Goal: Contribute content: Contribute content

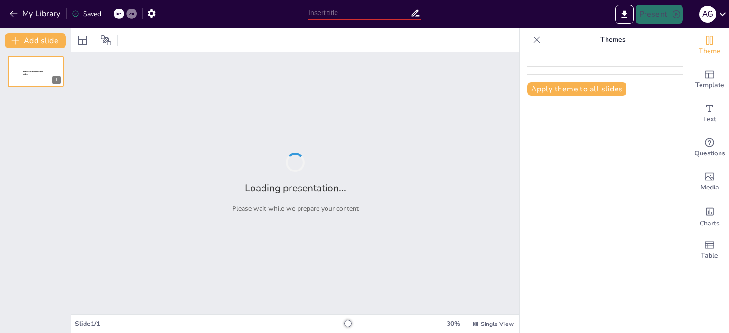
type input "Inteligencia Artificial: Fundamentos y Aplicaciones en la Toma de Decisiones Co…"
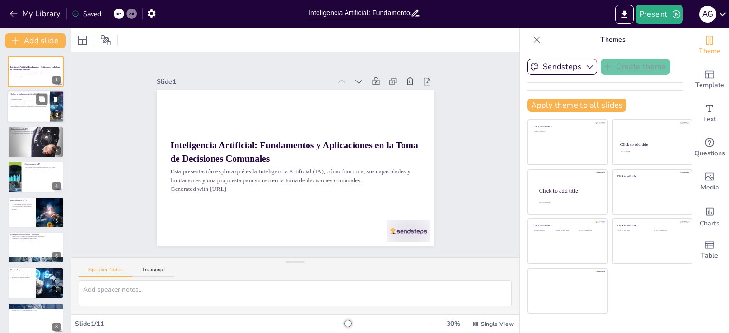
click at [32, 103] on p "La IA no solo automatiza, sino que también resuelve problemas complejos." at bounding box center [28, 103] width 37 height 3
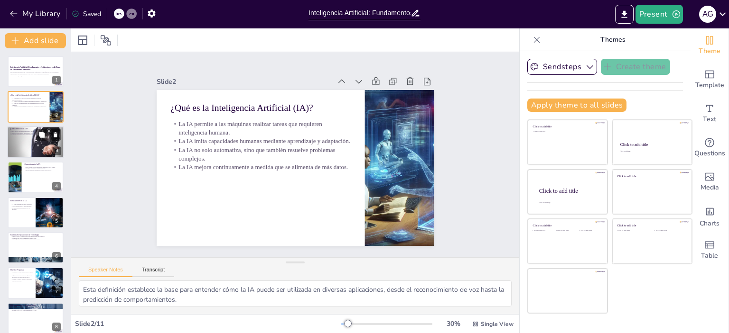
click at [28, 139] on div at bounding box center [35, 142] width 57 height 38
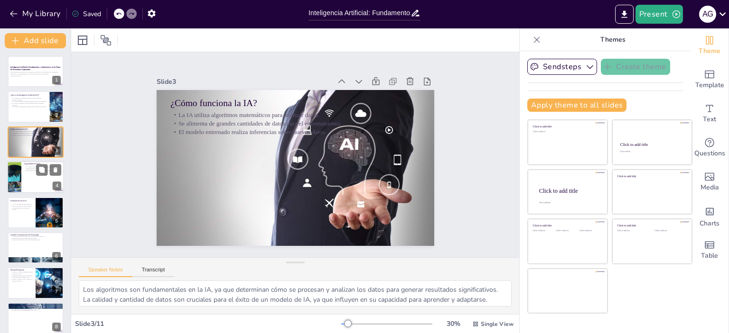
click at [46, 181] on div at bounding box center [35, 177] width 57 height 32
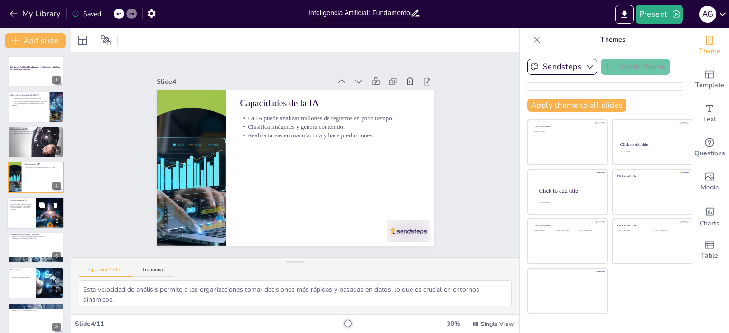
click at [25, 205] on p "Carece de emociones y autoconciencia." at bounding box center [21, 206] width 23 height 2
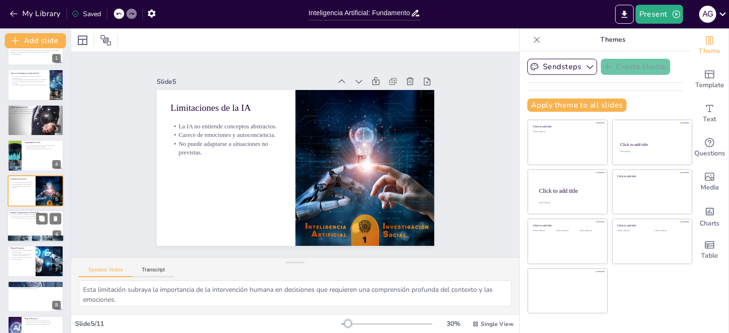
click at [44, 227] on div at bounding box center [35, 226] width 57 height 32
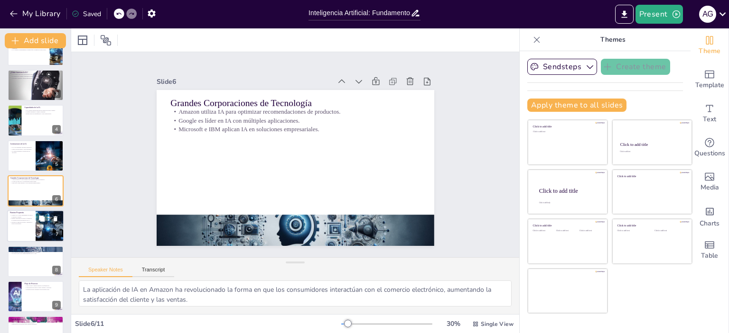
click at [28, 232] on div at bounding box center [35, 227] width 57 height 32
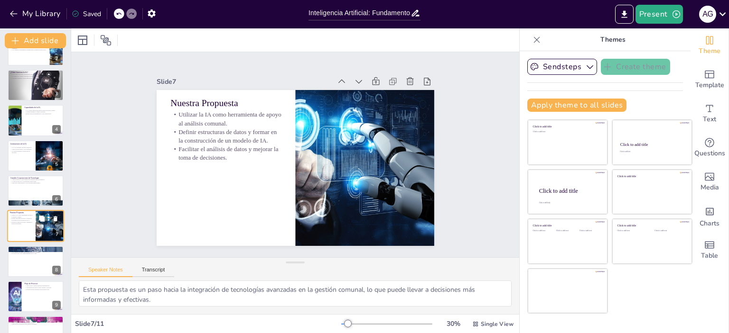
scroll to position [92, 0]
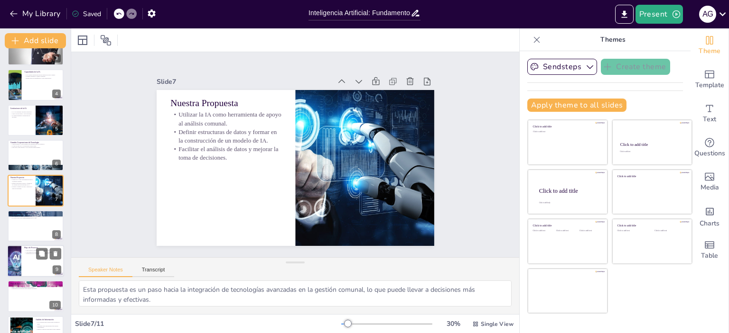
click at [32, 262] on div at bounding box center [35, 261] width 57 height 32
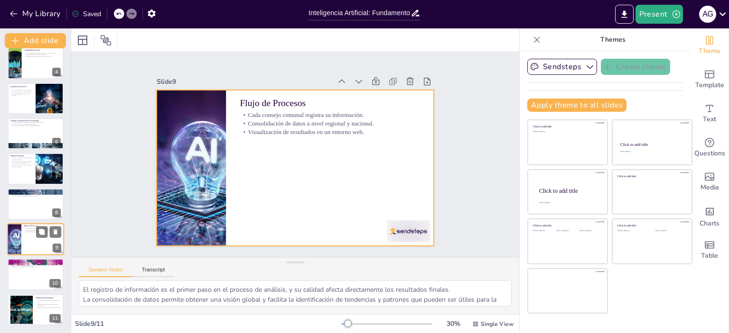
click at [26, 241] on div at bounding box center [35, 239] width 57 height 32
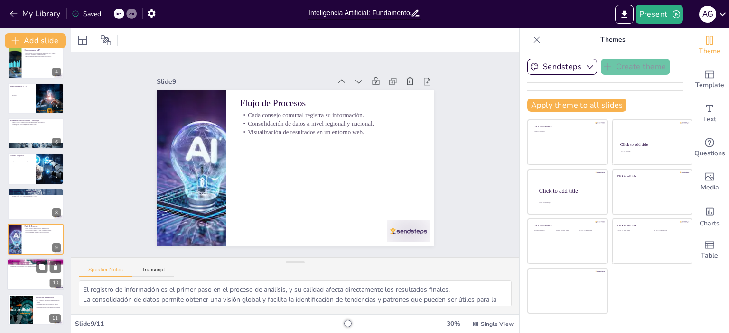
click at [32, 268] on div at bounding box center [35, 275] width 57 height 32
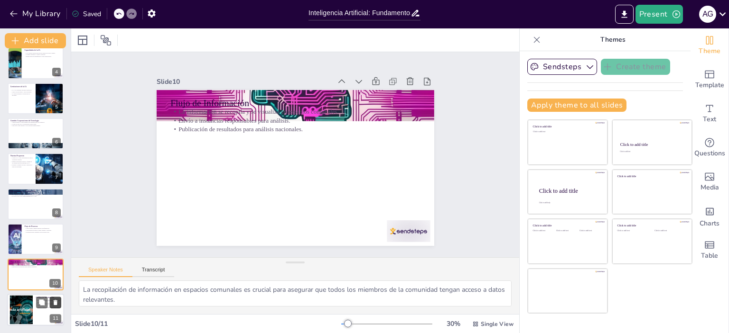
click at [50, 303] on button at bounding box center [55, 302] width 11 height 11
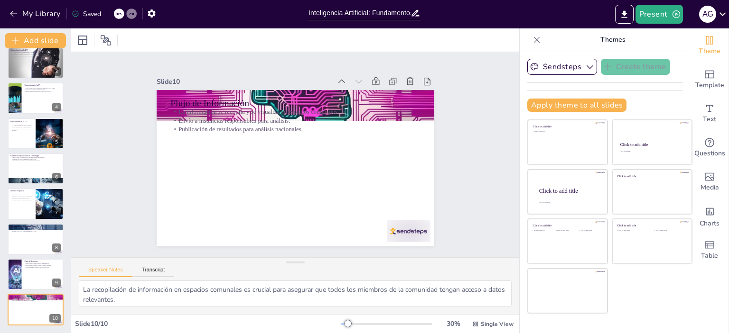
scroll to position [79, 0]
click at [44, 277] on div at bounding box center [35, 274] width 57 height 32
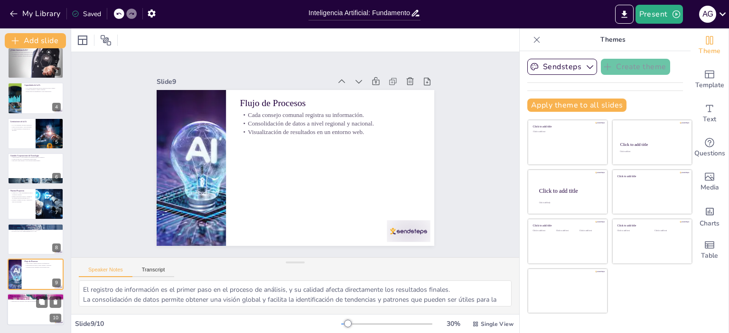
click at [33, 312] on div at bounding box center [35, 310] width 57 height 32
type textarea "La recopilación de información en espacios comunales es crucial para asegurar q…"
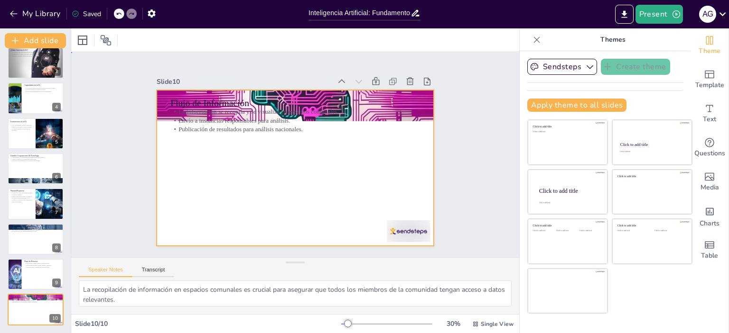
click at [249, 166] on div at bounding box center [283, 160] width 256 height 317
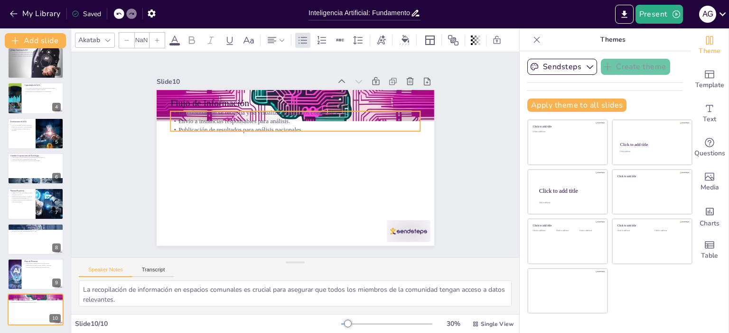
type input "32"
click at [245, 115] on p "Envío a instancias responsables para análisis." at bounding box center [322, 135] width 154 height 207
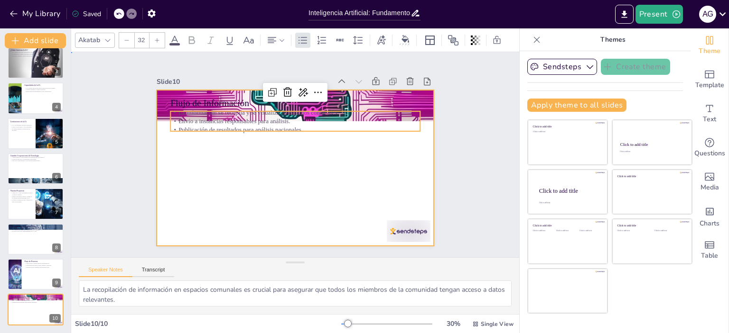
click at [230, 148] on div at bounding box center [282, 153] width 185 height 292
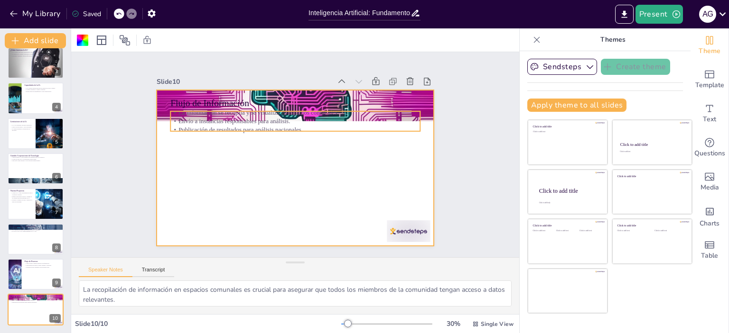
click at [222, 120] on p "Envío a instancias responsables para análisis." at bounding box center [302, 122] width 246 height 60
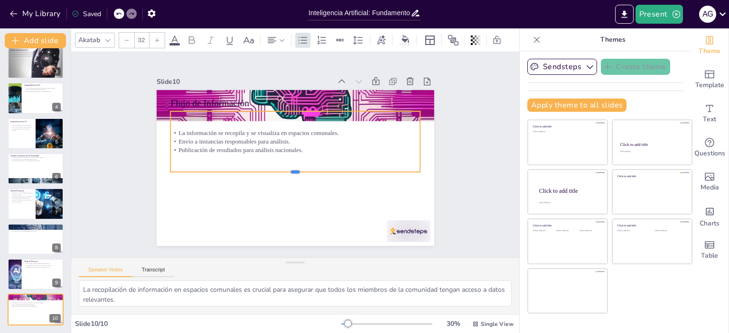
drag, startPoint x: 240, startPoint y: 128, endPoint x: 239, endPoint y: 168, distance: 40.8
click at [239, 168] on div at bounding box center [289, 175] width 240 height 84
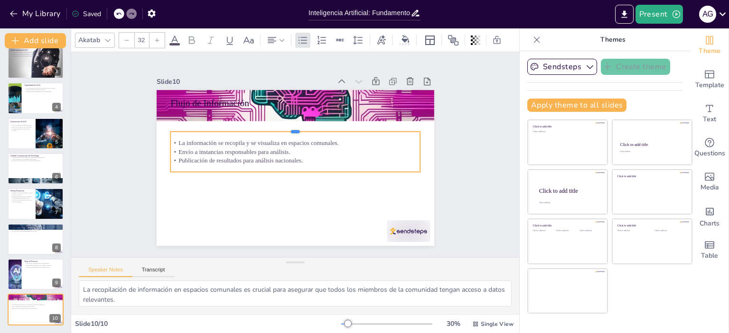
drag, startPoint x: 288, startPoint y: 107, endPoint x: 287, endPoint y: 127, distance: 20.4
click at [287, 127] on div at bounding box center [297, 128] width 249 height 34
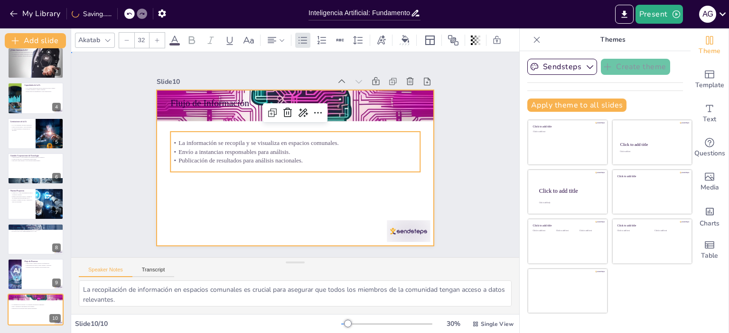
click at [249, 193] on div at bounding box center [301, 144] width 318 height 274
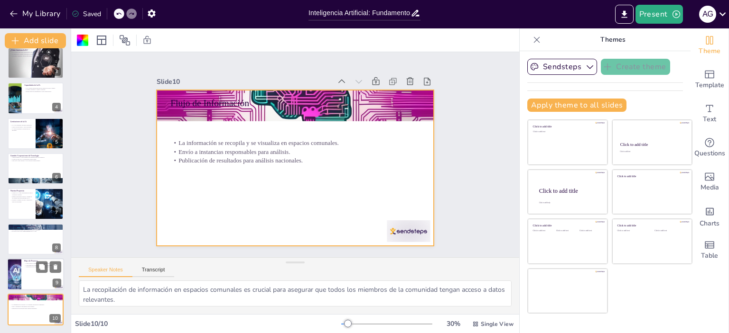
click at [45, 283] on div at bounding box center [35, 274] width 57 height 32
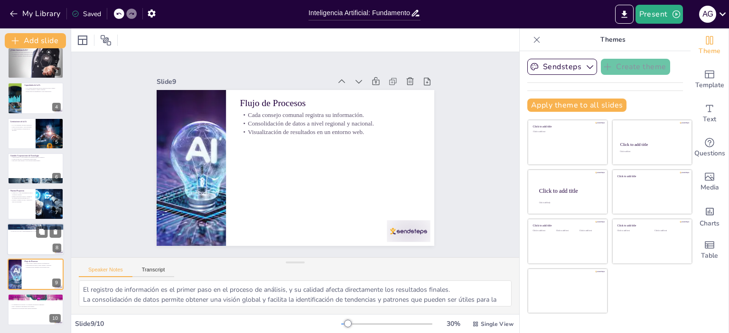
click at [43, 242] on div at bounding box center [35, 239] width 57 height 32
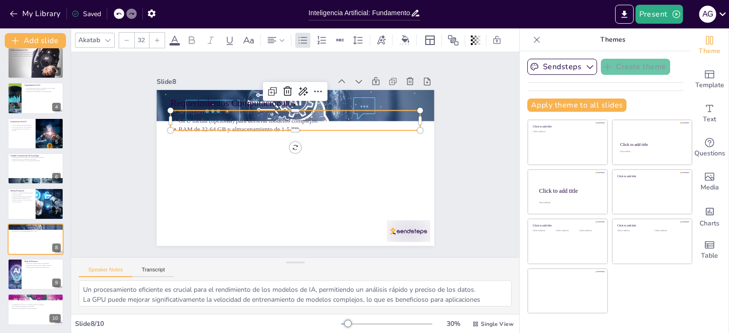
click at [266, 125] on p "RAM de 32-64 GB y almacenamiento de 1-5 TB." at bounding box center [314, 137] width 174 height 191
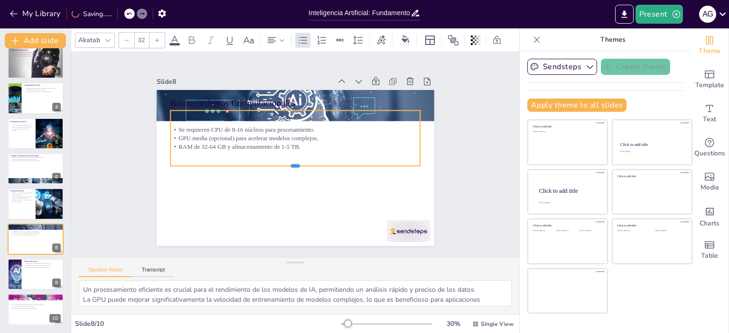
drag, startPoint x: 287, startPoint y: 128, endPoint x: 289, endPoint y: 164, distance: 35.7
click at [289, 164] on div at bounding box center [291, 169] width 240 height 84
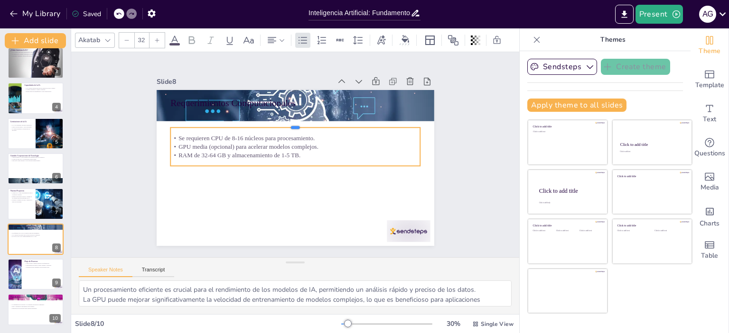
drag, startPoint x: 287, startPoint y: 106, endPoint x: 287, endPoint y: 123, distance: 17.1
click at [287, 123] on div at bounding box center [318, 175] width 173 height 191
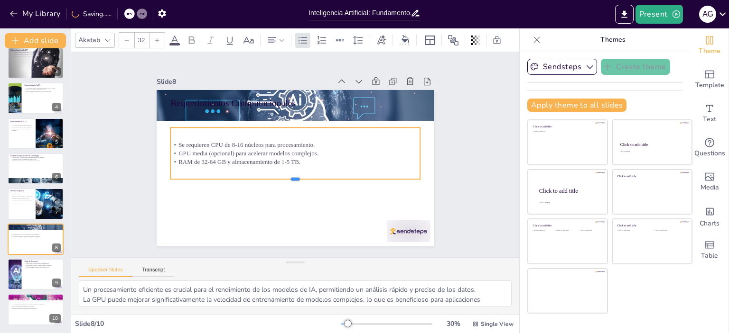
drag, startPoint x: 286, startPoint y: 163, endPoint x: 288, endPoint y: 176, distance: 13.5
click at [270, 176] on div at bounding box center [267, 154] width 8 height 249
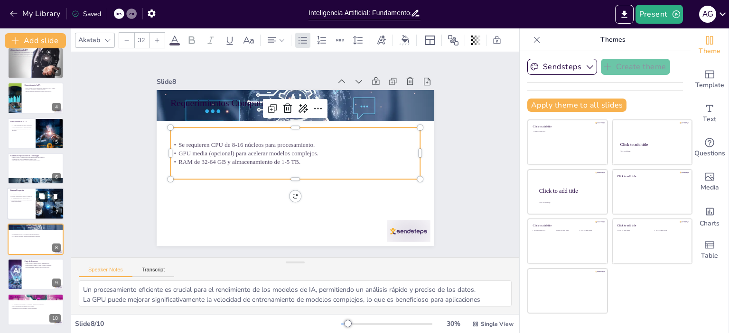
click at [39, 203] on button at bounding box center [41, 196] width 11 height 11
type textarea "Esta propuesta es un paso hacia la integración de tecnologías avanzadas en la g…"
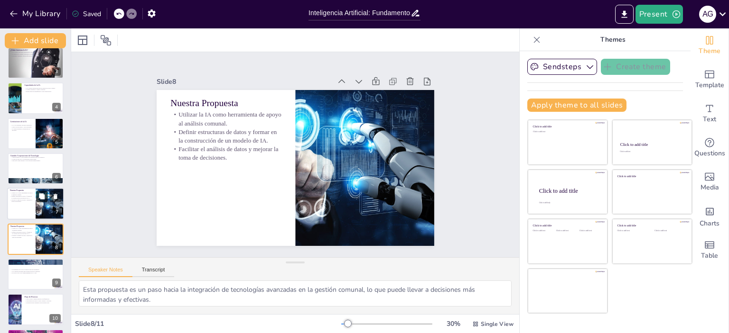
scroll to position [114, 0]
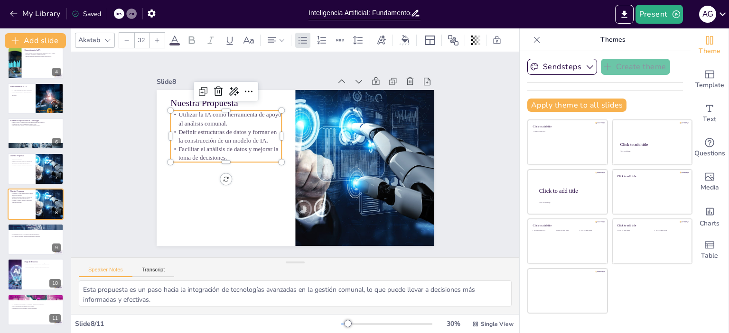
click at [269, 170] on p "Definir estructuras de datos y formar en la construcción de un modelo de IA." at bounding box center [283, 226] width 29 height 112
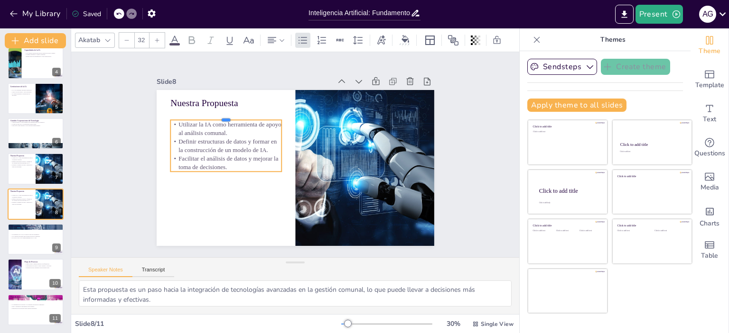
drag, startPoint x: 219, startPoint y: 106, endPoint x: 219, endPoint y: 116, distance: 9.5
click at [219, 146] on div at bounding box center [227, 196] width 62 height 100
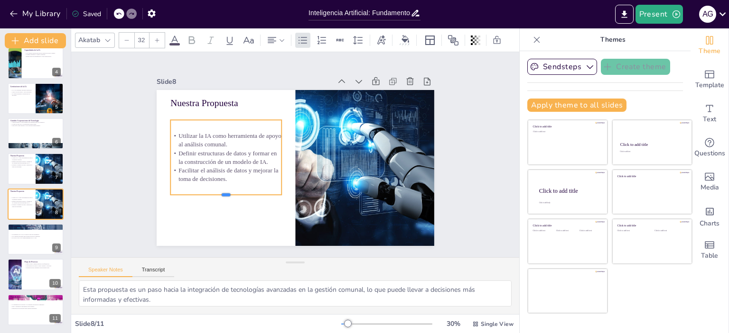
drag, startPoint x: 219, startPoint y: 169, endPoint x: 216, endPoint y: 192, distance: 23.5
click at [216, 162] on div at bounding box center [227, 109] width 52 height 104
click at [42, 175] on div at bounding box center [50, 169] width 64 height 32
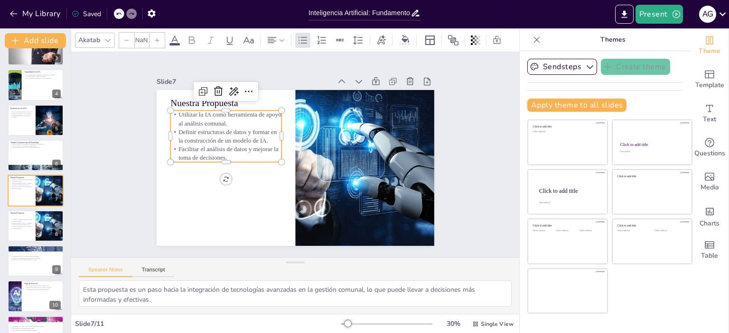
type input "32"
click at [209, 133] on p "Definir estructuras de datos y formar en la construcción de un modelo de IA." at bounding box center [256, 94] width 94 height 87
click at [259, 166] on p "Facilitar el análisis de datos y mejorar la toma de decisiones." at bounding box center [279, 222] width 40 height 112
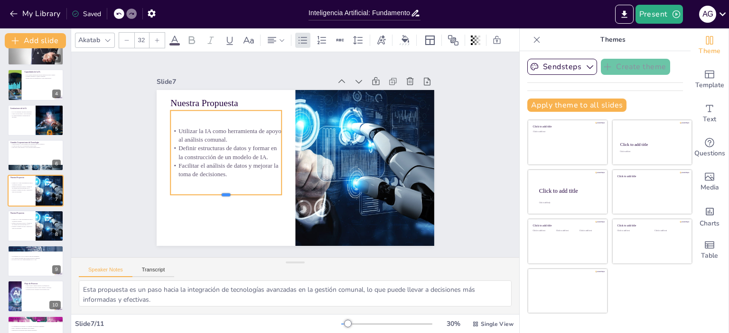
drag, startPoint x: 217, startPoint y: 159, endPoint x: 216, endPoint y: 192, distance: 32.7
click at [216, 181] on div at bounding box center [214, 141] width 88 height 80
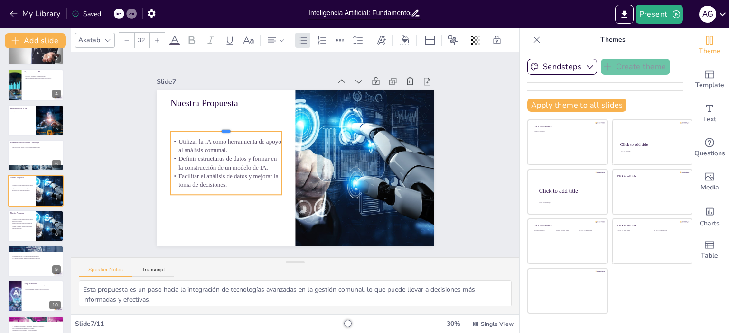
drag, startPoint x: 220, startPoint y: 106, endPoint x: 218, endPoint y: 127, distance: 21.0
click at [318, 127] on div at bounding box center [322, 85] width 8 height 111
click at [27, 151] on div at bounding box center [35, 155] width 57 height 32
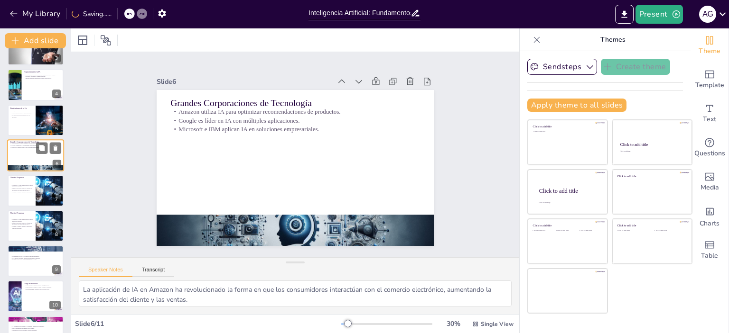
scroll to position [57, 0]
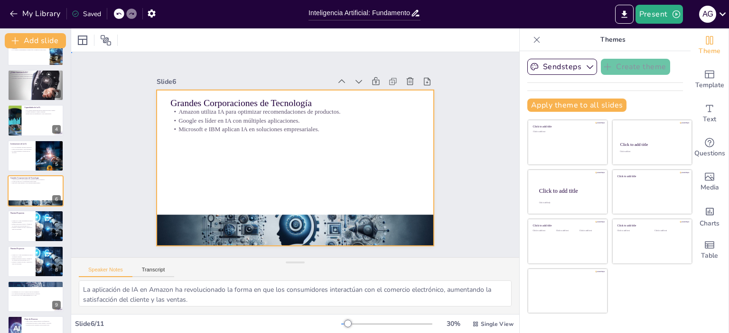
click at [231, 135] on div at bounding box center [282, 159] width 234 height 312
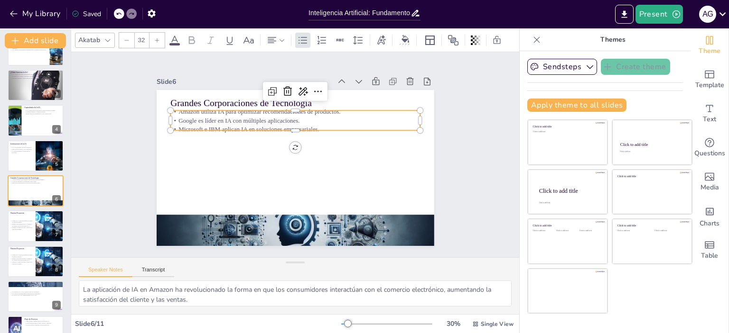
click at [242, 123] on p "Microsoft e IBM aplican IA en soluciones empresariales." at bounding box center [312, 136] width 191 height 174
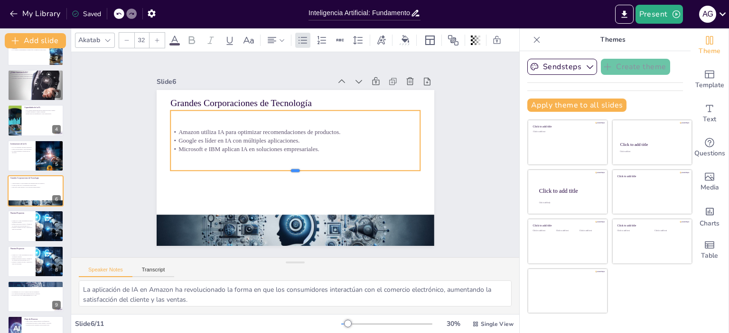
drag, startPoint x: 290, startPoint y: 127, endPoint x: 291, endPoint y: 167, distance: 40.3
click at [291, 167] on div at bounding box center [275, 156] width 34 height 249
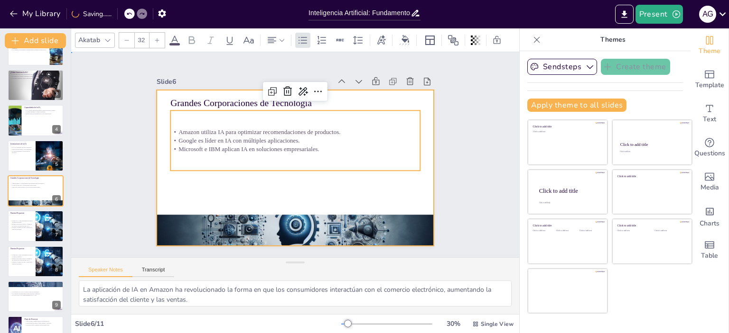
click at [193, 191] on div at bounding box center [286, 165] width 311 height 302
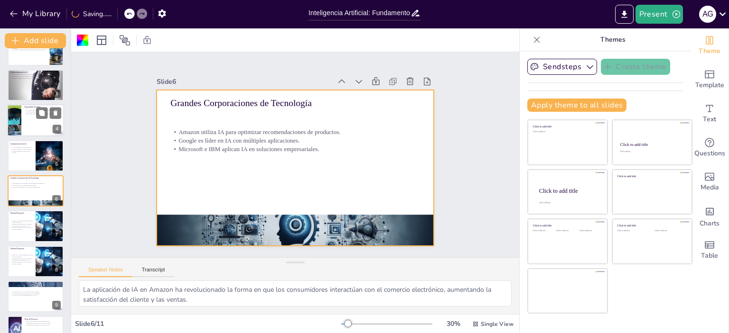
click at [31, 122] on div at bounding box center [35, 120] width 57 height 32
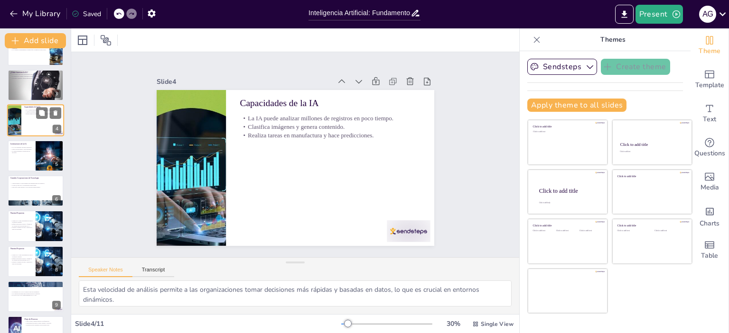
scroll to position [0, 0]
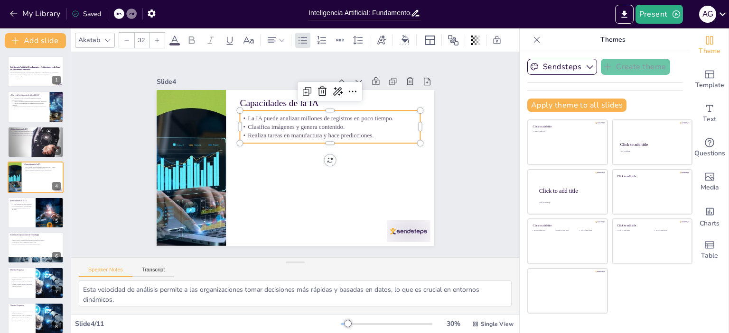
click at [291, 129] on p "Clasifica imágenes y genera contenido." at bounding box center [292, 199] width 127 height 140
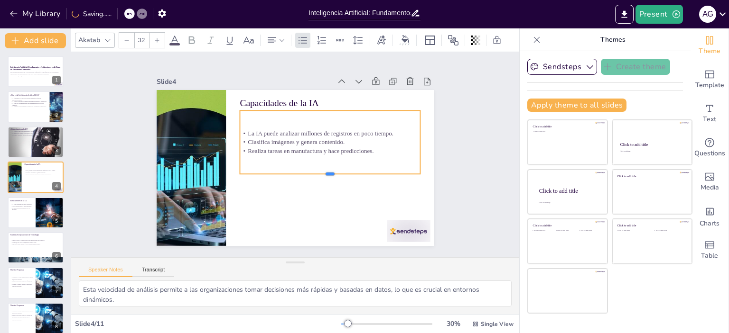
drag, startPoint x: 325, startPoint y: 140, endPoint x: 324, endPoint y: 171, distance: 30.9
click at [315, 171] on div at bounding box center [283, 195] width 63 height 174
click at [39, 111] on div at bounding box center [35, 107] width 57 height 32
type textarea "Esta definición establece la base para entender cómo la IA puede ser utilizada …"
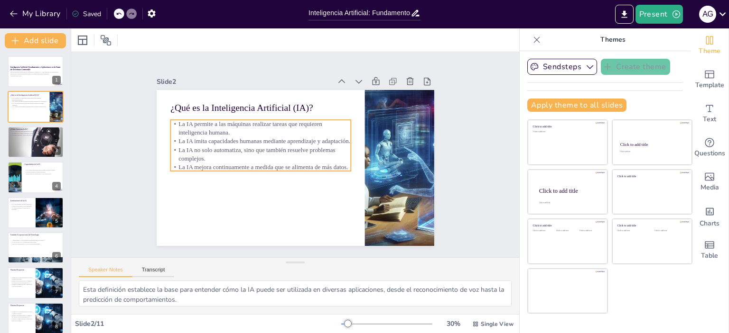
click at [291, 138] on p "La IA imita capacidades humanas mediante aprendizaje y adaptación." at bounding box center [305, 119] width 28 height 180
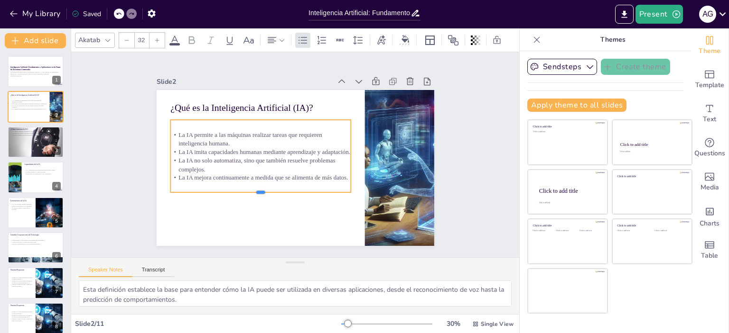
drag, startPoint x: 253, startPoint y: 169, endPoint x: 255, endPoint y: 191, distance: 21.4
click at [255, 191] on div at bounding box center [250, 125] width 27 height 180
click at [43, 74] on p "Esta presentación explora qué es la Inteligencia Artificial (IA), cómo funciona…" at bounding box center [35, 73] width 51 height 3
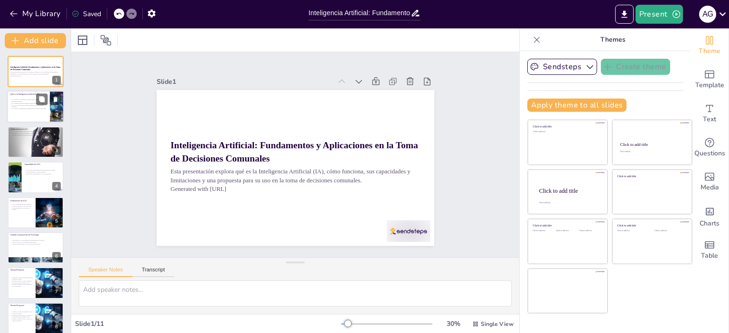
click at [25, 112] on div at bounding box center [35, 107] width 57 height 32
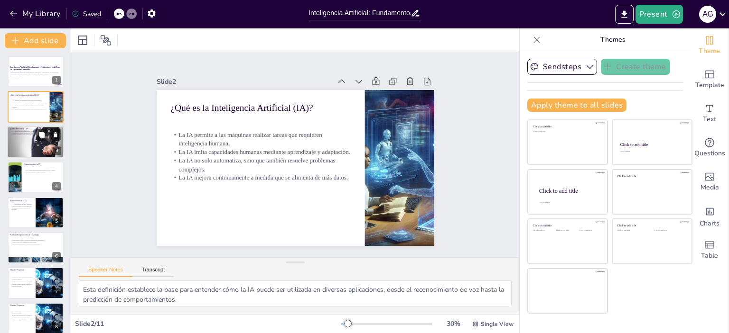
click at [21, 136] on div at bounding box center [35, 142] width 57 height 38
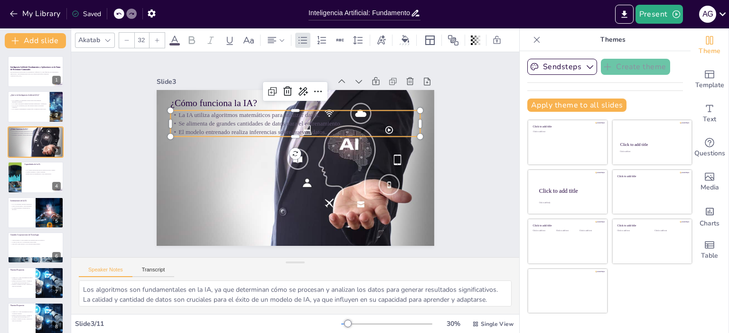
click at [287, 127] on p "El modelo entrenado realiza inferencias sobre nuevos datos." at bounding box center [317, 150] width 60 height 246
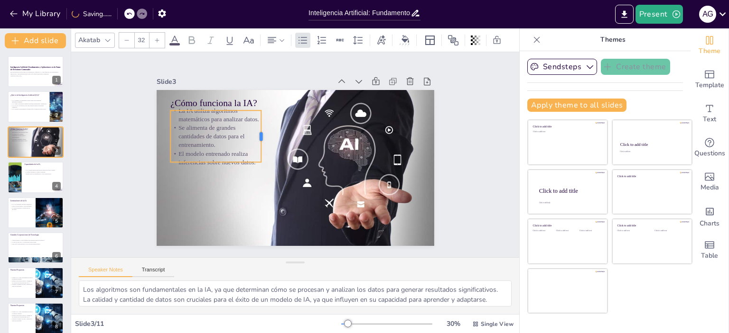
drag, startPoint x: 414, startPoint y: 122, endPoint x: 255, endPoint y: 129, distance: 158.6
click at [287, 129] on div at bounding box center [313, 125] width 52 height 8
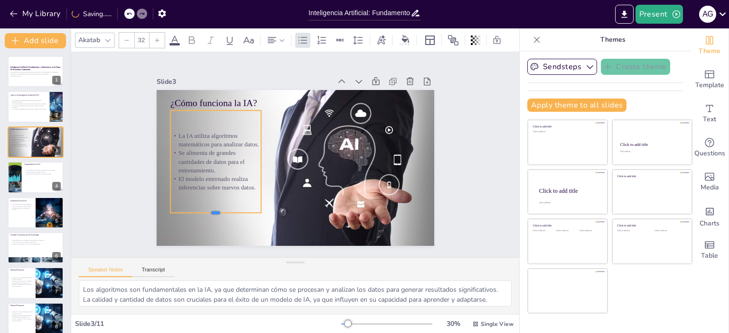
drag, startPoint x: 209, startPoint y: 158, endPoint x: 203, endPoint y: 209, distance: 51.1
click at [203, 209] on div "¿Cómo funciona la IA? La IA utiliza algoritmos matemáticos para analizar datos.…" at bounding box center [305, 147] width 289 height 316
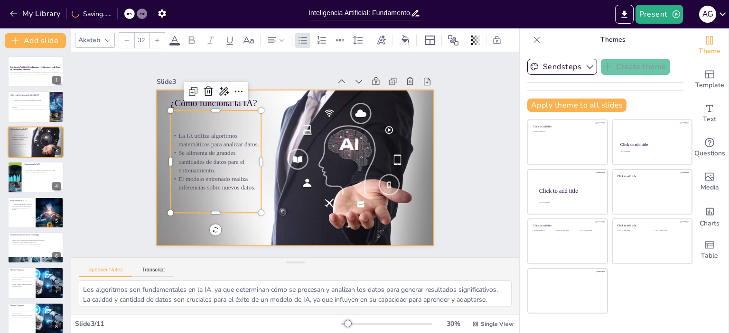
click at [229, 228] on div at bounding box center [281, 156] width 213 height 295
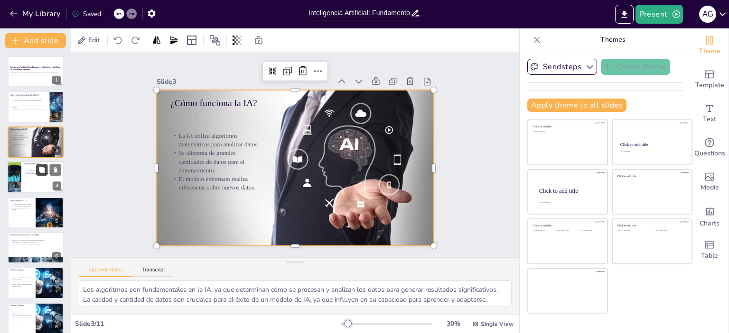
click at [45, 175] on button at bounding box center [41, 170] width 11 height 11
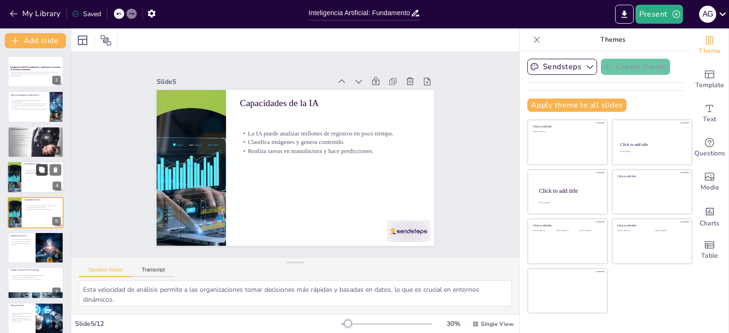
scroll to position [22, 0]
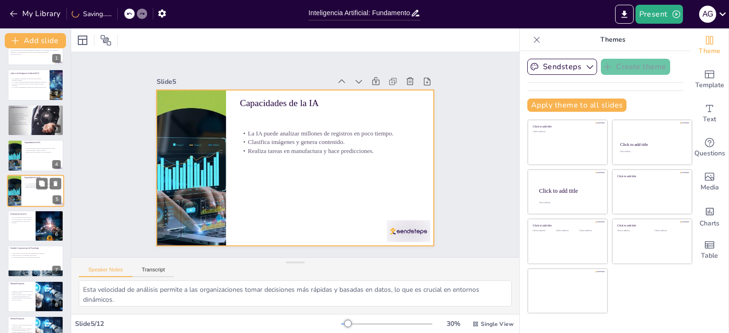
click at [36, 193] on div at bounding box center [35, 191] width 57 height 32
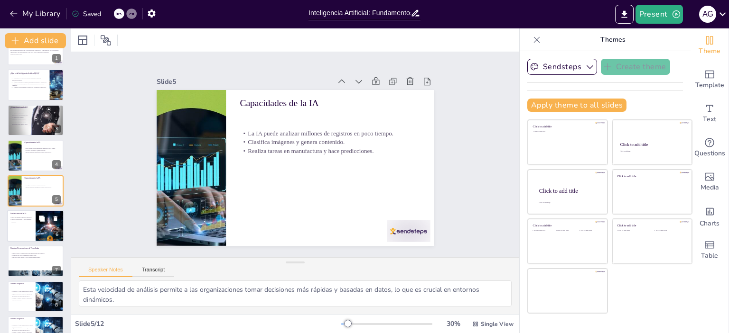
click at [31, 210] on div "Limitaciones de la IA La IA no entiende conceptos abstractos. Carece de emocion…" at bounding box center [35, 210] width 57 height 0
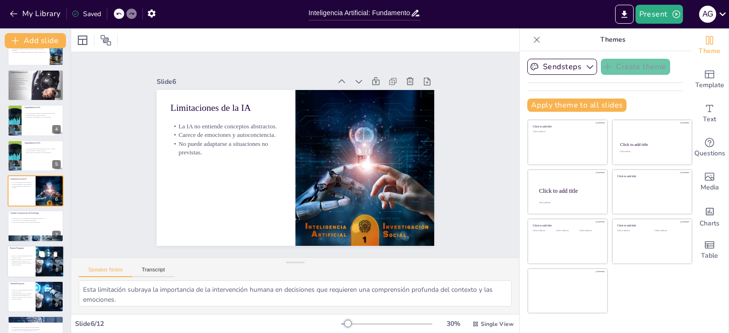
click at [26, 255] on p "Utilizar la IA como herramienta de apoyo al análisis comunal." at bounding box center [21, 256] width 23 height 3
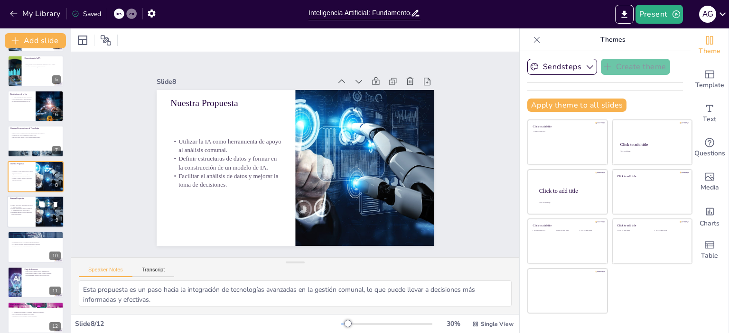
scroll to position [149, 0]
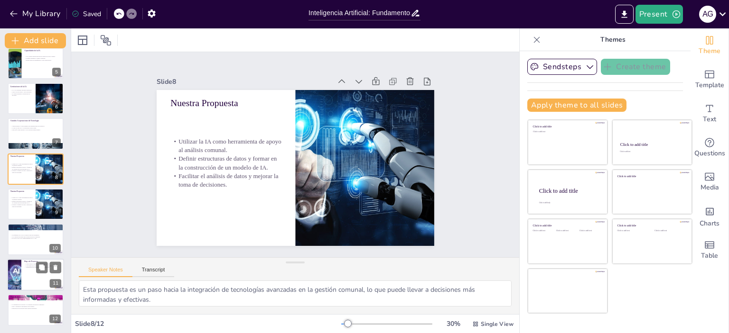
click at [35, 276] on div at bounding box center [35, 275] width 57 height 32
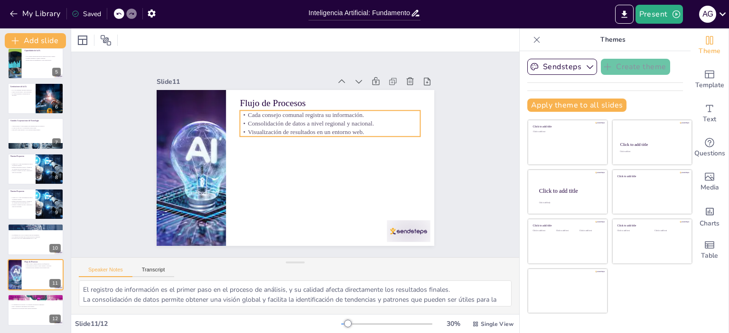
click at [283, 132] on p "Visualización de resultados en un entorno web." at bounding box center [269, 123] width 28 height 180
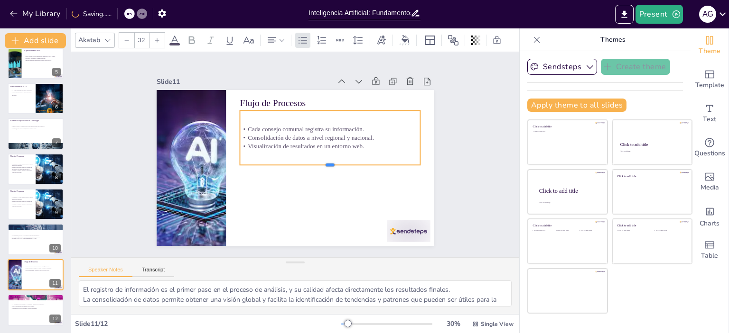
drag, startPoint x: 321, startPoint y: 133, endPoint x: 314, endPoint y: 162, distance: 29.2
click at [314, 162] on div at bounding box center [321, 182] width 168 height 80
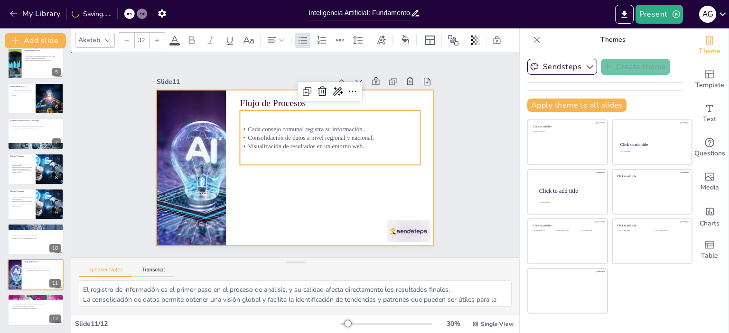
click at [321, 188] on div at bounding box center [282, 152] width 210 height 304
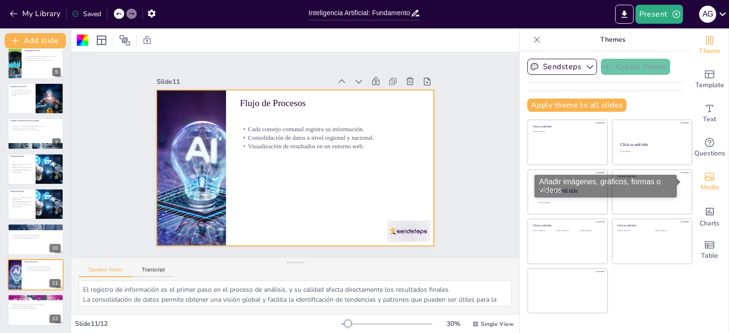
click at [703, 179] on icon "Add images, graphics, shapes or video" at bounding box center [708, 176] width 11 height 11
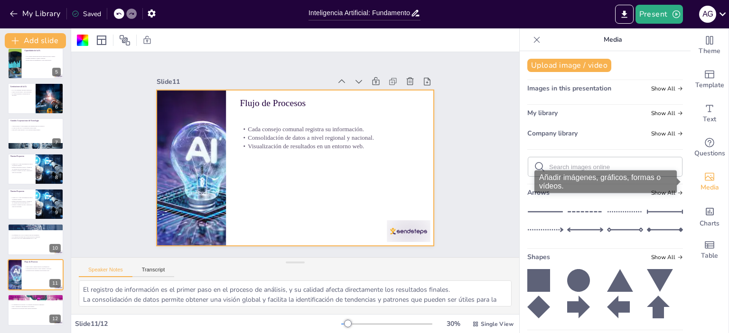
click at [703, 179] on icon "Add images, graphics, shapes or video" at bounding box center [708, 176] width 11 height 11
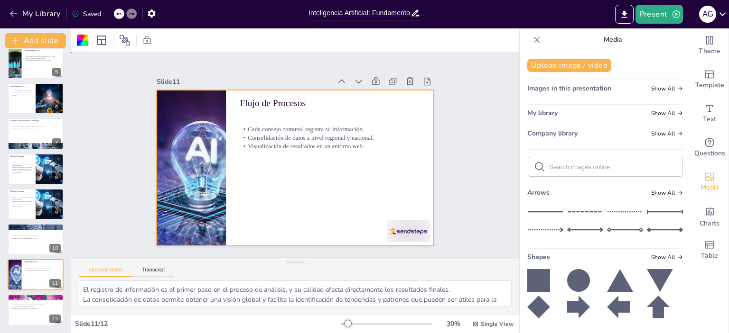
click at [461, 191] on div "Slide 1 Inteligencia Artificial: Fundamentos y Aplicaciones en la Toma de Decis…" at bounding box center [295, 155] width 480 height 294
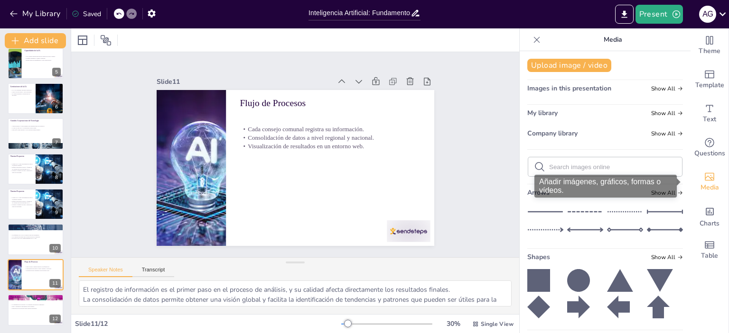
click at [703, 175] on icon "Add images, graphics, shapes or video" at bounding box center [708, 176] width 11 height 11
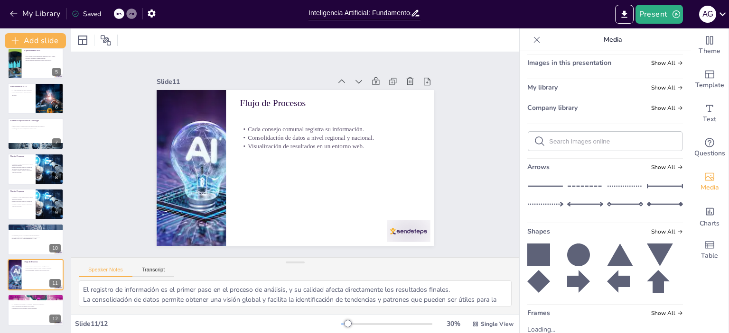
scroll to position [0, 0]
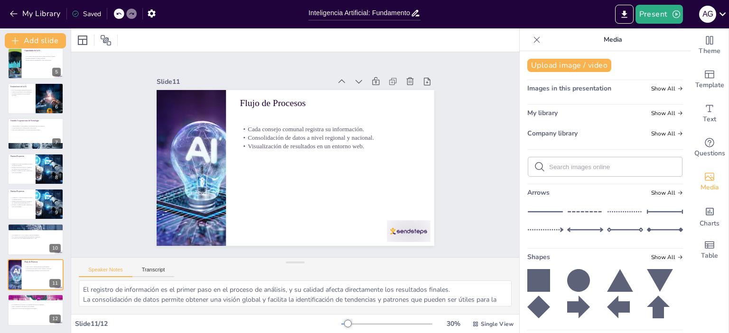
click at [565, 87] on span "Images in this presentation" at bounding box center [569, 88] width 84 height 9
click at [562, 68] on button "Upload image / video" at bounding box center [569, 65] width 84 height 13
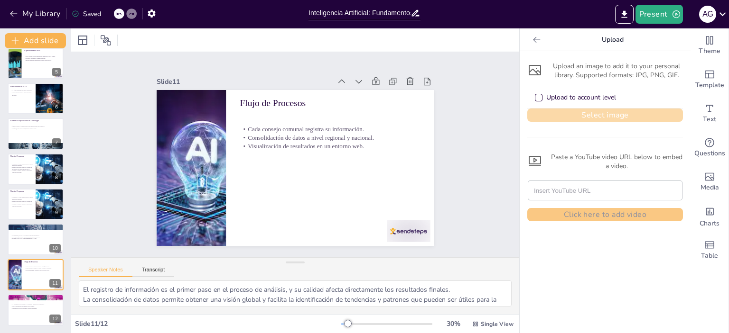
click at [590, 116] on button "Select image" at bounding box center [605, 115] width 156 height 13
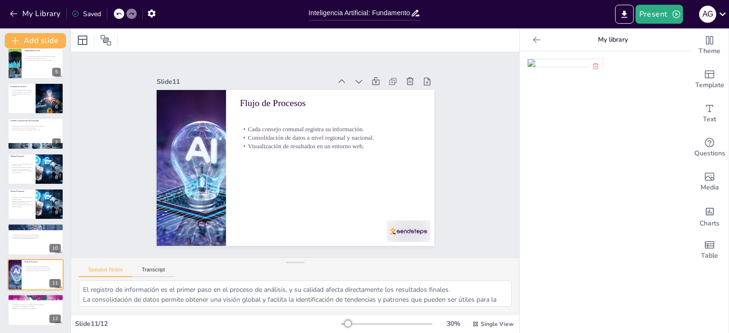
click at [578, 67] on img at bounding box center [564, 63] width 75 height 8
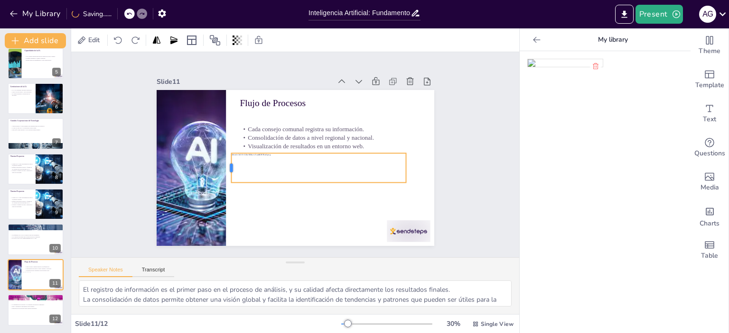
drag, startPoint x: 176, startPoint y: 163, endPoint x: 223, endPoint y: 169, distance: 47.4
click at [310, 104] on div at bounding box center [324, 92] width 28 height 23
drag, startPoint x: 399, startPoint y: 165, endPoint x: 422, endPoint y: 164, distance: 22.3
click at [197, 223] on div at bounding box center [184, 236] width 25 height 27
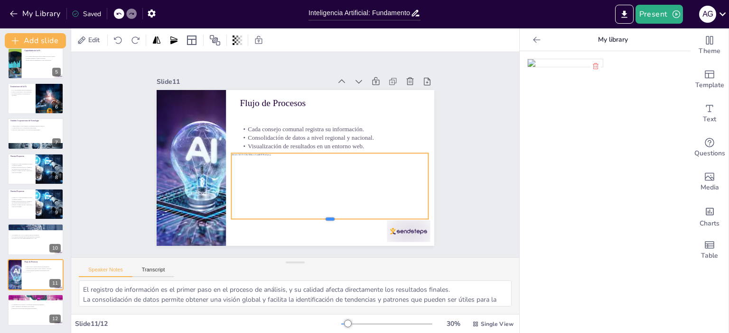
drag, startPoint x: 324, startPoint y: 181, endPoint x: 323, endPoint y: 217, distance: 36.6
click at [323, 97] on div at bounding box center [267, 83] width 197 height 28
click at [349, 191] on div at bounding box center [205, 116] width 293 height 310
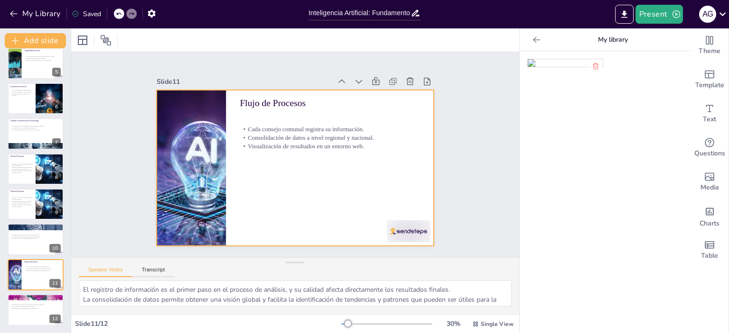
drag, startPoint x: 562, startPoint y: 66, endPoint x: 374, endPoint y: 194, distance: 227.2
click at [374, 194] on div "Document fonts Akatab Recently used Mulish Popular fonts Fonts Add slide Inteli…" at bounding box center [364, 180] width 729 height 305
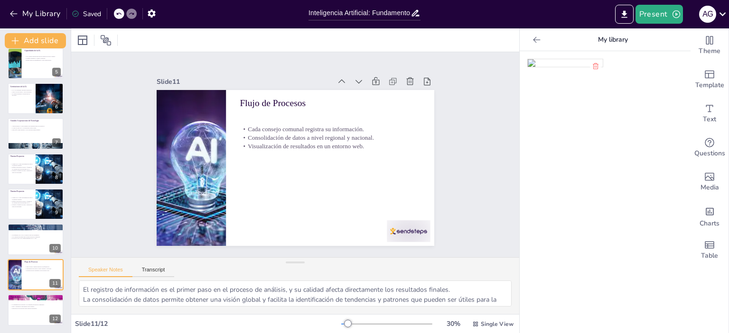
click at [542, 67] on img at bounding box center [564, 63] width 75 height 8
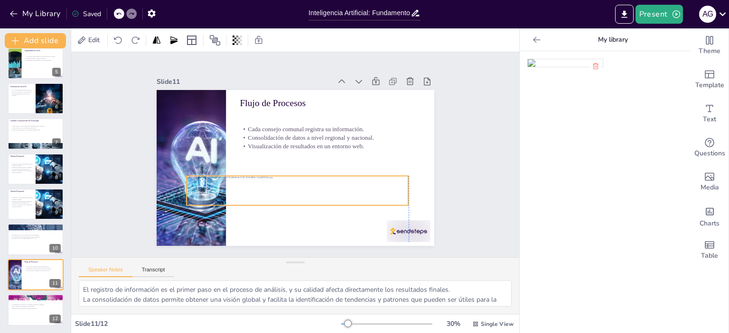
drag, startPoint x: 327, startPoint y: 172, endPoint x: 329, endPoint y: 195, distance: 22.9
click at [329, 195] on div at bounding box center [278, 187] width 207 height 137
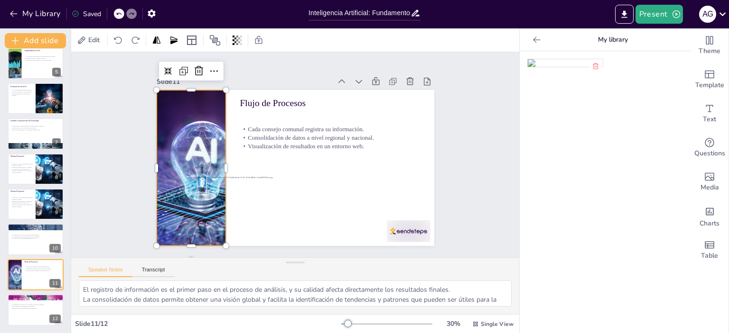
click at [206, 140] on div at bounding box center [208, 95] width 307 height 299
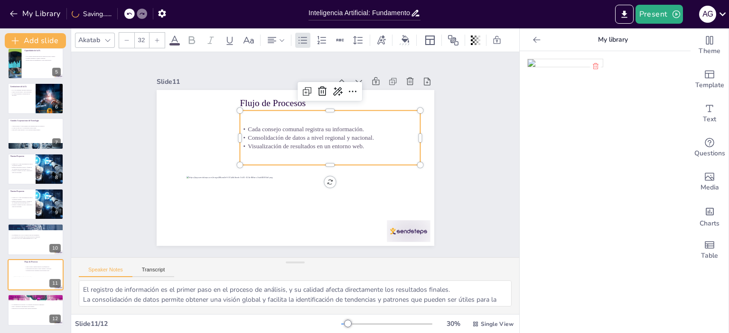
click at [251, 138] on p "Consolidación de datos a nivel regional y nacional." at bounding box center [333, 150] width 174 height 64
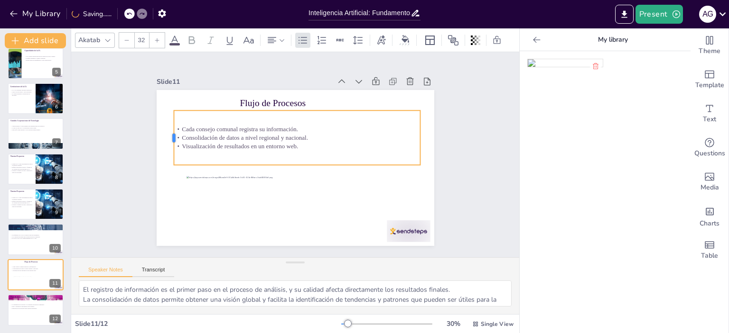
drag, startPoint x: 231, startPoint y: 134, endPoint x: 166, endPoint y: 134, distance: 65.9
click at [169, 127] on div at bounding box center [181, 100] width 24 height 54
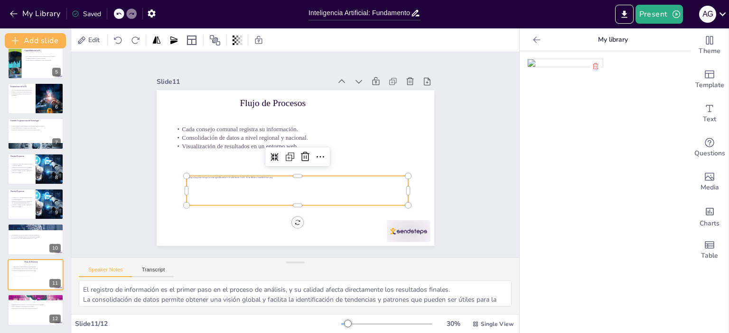
click at [259, 175] on div at bounding box center [327, 170] width 137 height 207
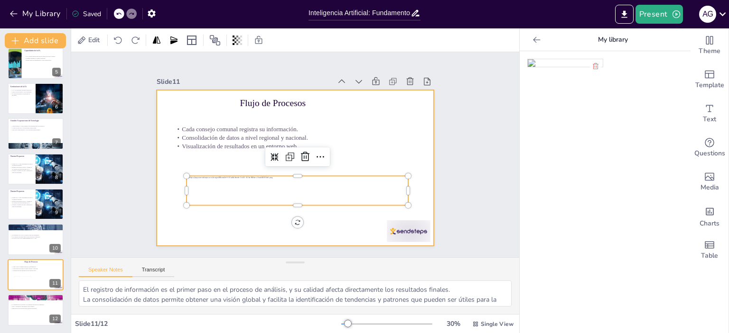
click at [227, 214] on div at bounding box center [283, 159] width 234 height 312
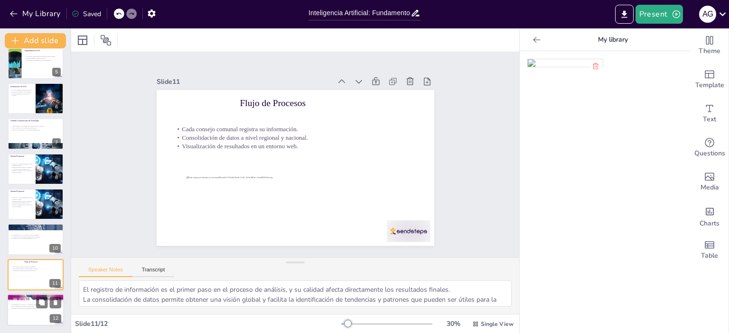
click at [39, 312] on div at bounding box center [35, 310] width 57 height 32
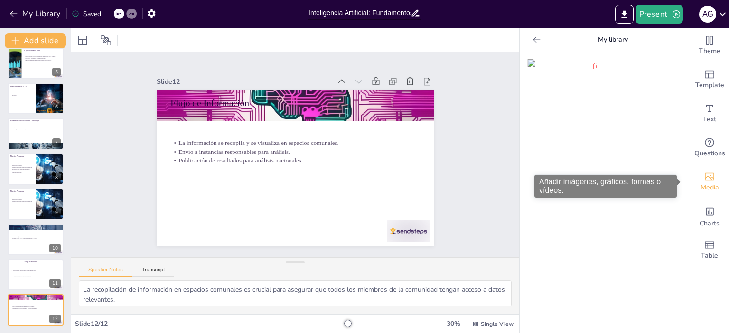
click at [703, 179] on icon "Add images, graphics, shapes or video" at bounding box center [708, 176] width 11 height 11
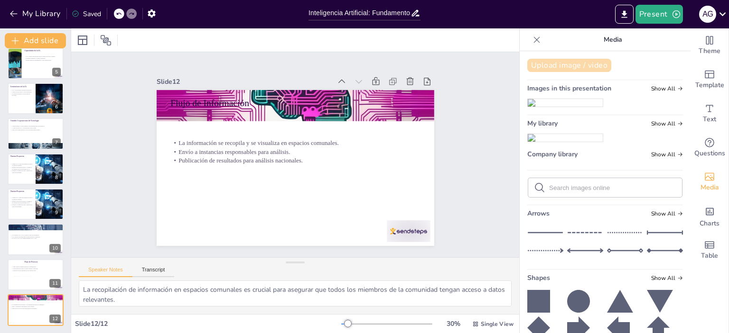
click at [577, 68] on button "Upload image / video" at bounding box center [569, 65] width 84 height 13
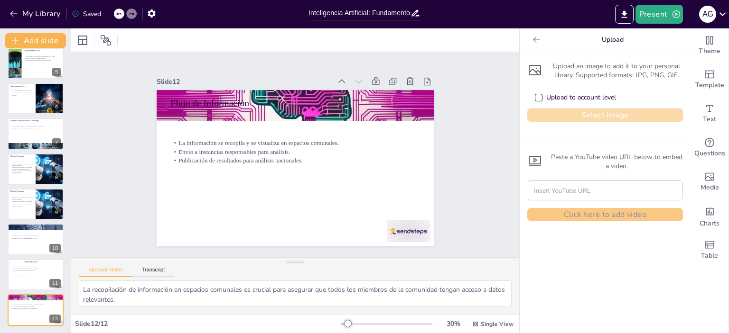
click at [586, 115] on button "Select image" at bounding box center [605, 115] width 156 height 13
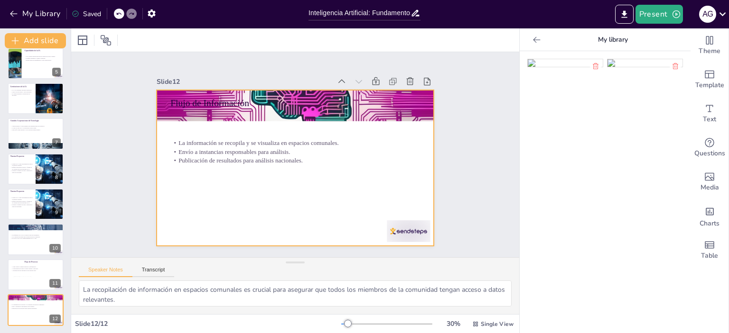
drag, startPoint x: 547, startPoint y: 69, endPoint x: 286, endPoint y: 183, distance: 284.9
click at [286, 183] on div "Document fonts Akatab Recently used Mulish Popular fonts Fonts Add slide Inteli…" at bounding box center [364, 180] width 729 height 305
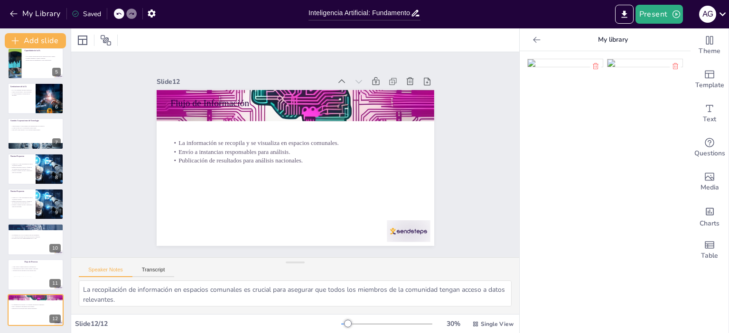
click at [554, 64] on img at bounding box center [564, 63] width 75 height 8
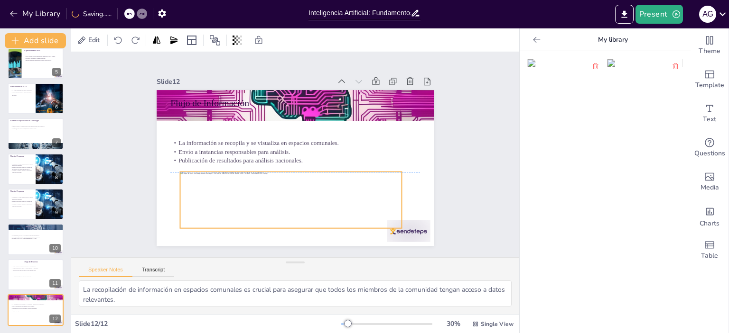
drag, startPoint x: 307, startPoint y: 172, endPoint x: 303, endPoint y: 204, distance: 33.0
click at [303, 204] on div at bounding box center [252, 169] width 142 height 226
click at [461, 190] on div "Slide 1 Inteligencia Artificial: Fundamentos y Aplicaciones en la Toma de Decis…" at bounding box center [294, 154] width 333 height 489
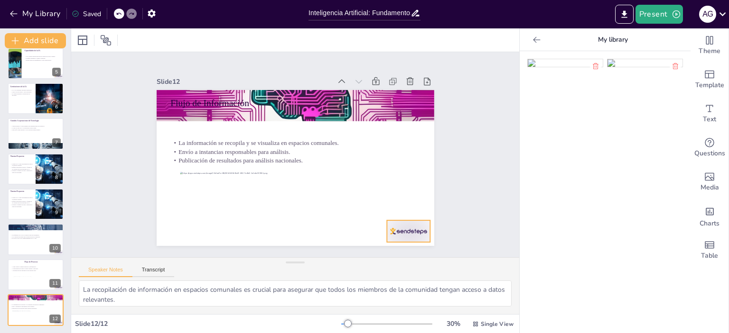
click at [321, 268] on div at bounding box center [299, 292] width 43 height 48
click at [28, 70] on div at bounding box center [35, 63] width 57 height 32
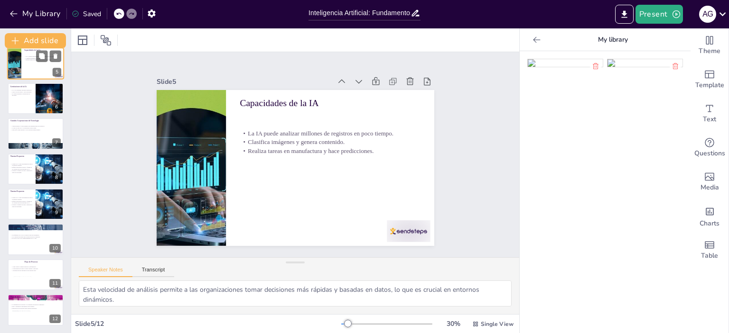
scroll to position [22, 0]
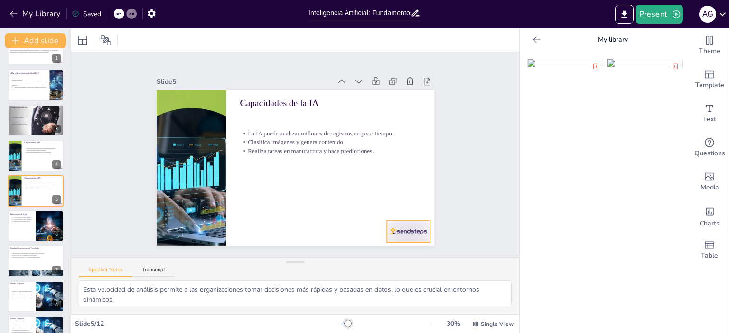
click at [392, 95] on div at bounding box center [403, 71] width 34 height 48
click at [36, 119] on div at bounding box center [48, 112] width 25 height 11
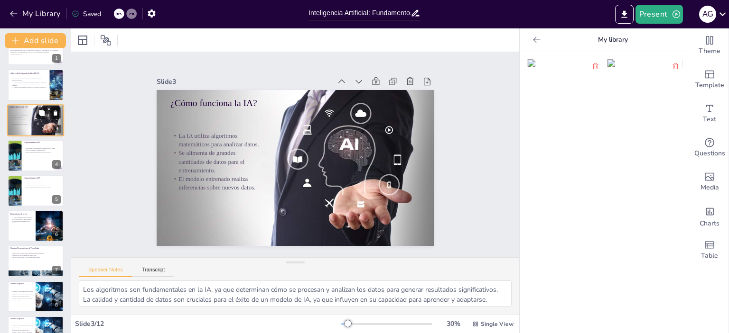
scroll to position [0, 0]
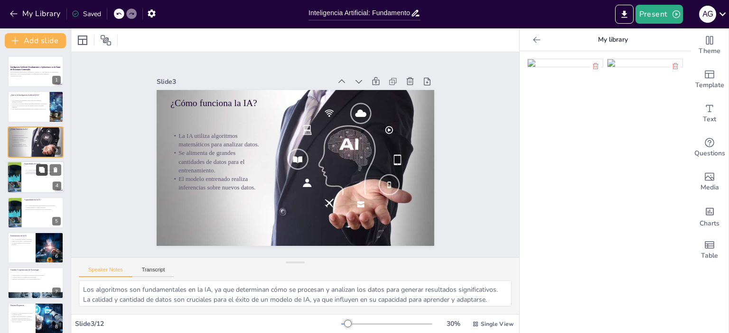
click at [37, 171] on button at bounding box center [41, 170] width 11 height 11
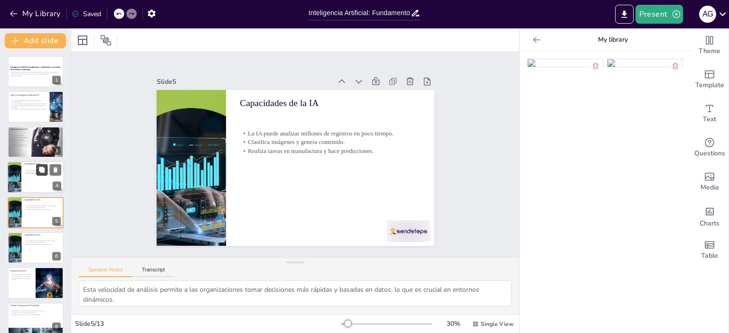
scroll to position [22, 0]
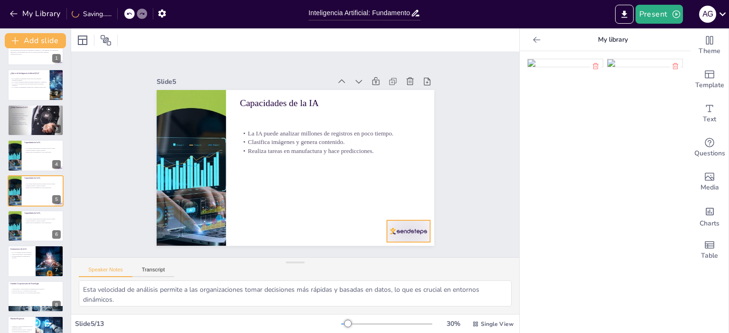
click at [247, 57] on div at bounding box center [223, 38] width 48 height 37
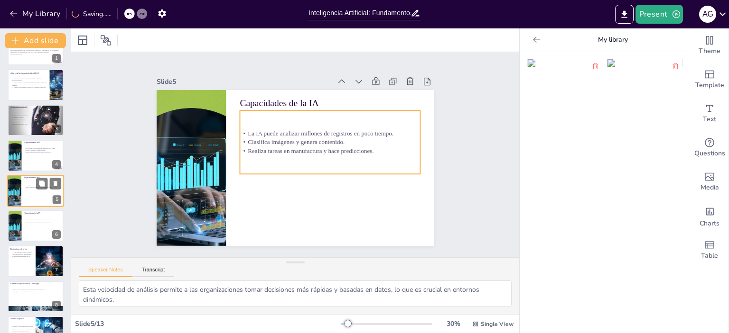
click at [32, 191] on div "La IA puede analizar millones de registros en poco tiempo. Clasifica imágenes y…" at bounding box center [42, 185] width 37 height 13
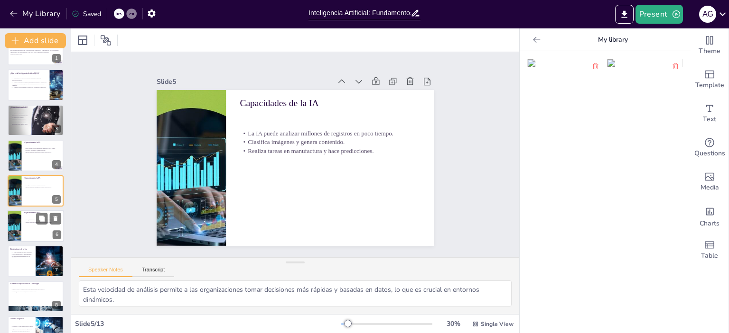
click at [44, 234] on div at bounding box center [35, 226] width 57 height 32
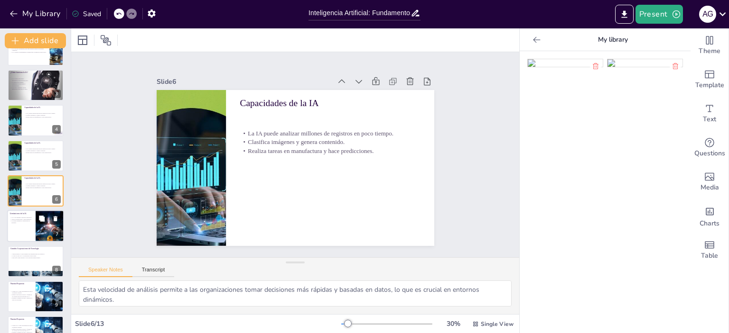
click at [26, 232] on div at bounding box center [35, 227] width 57 height 32
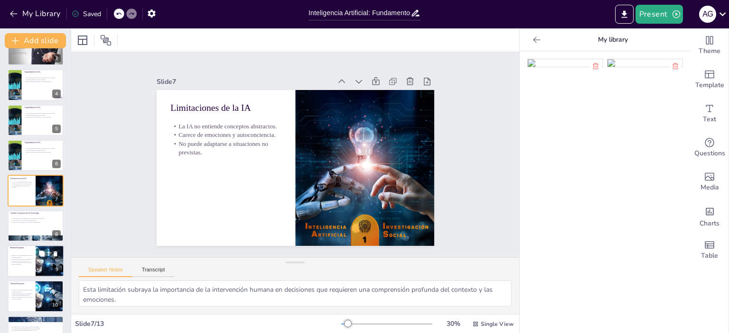
click at [26, 257] on p "Utilizar la IA como herramienta de apoyo al análisis comunal." at bounding box center [21, 256] width 23 height 3
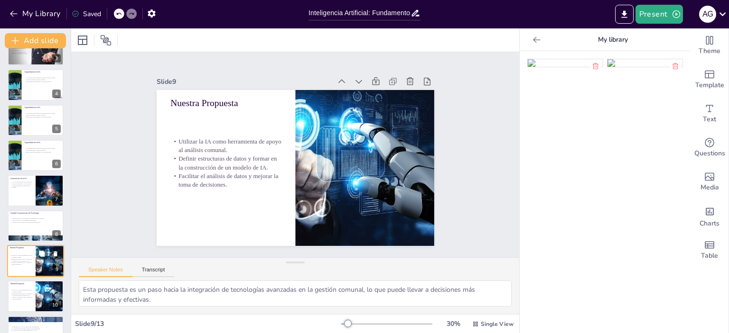
scroll to position [163, 0]
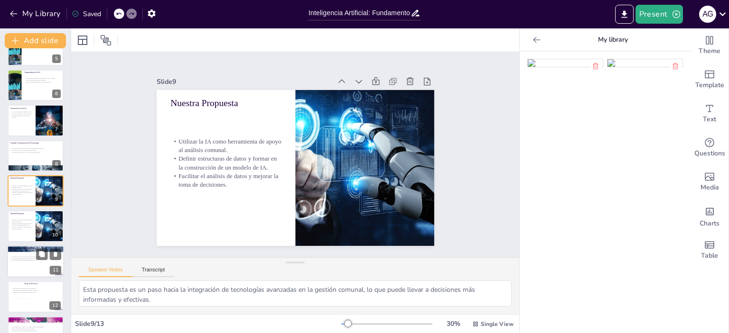
click at [34, 268] on div at bounding box center [35, 262] width 57 height 32
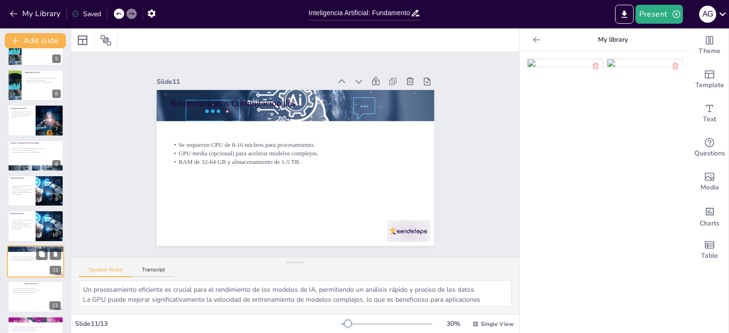
scroll to position [185, 0]
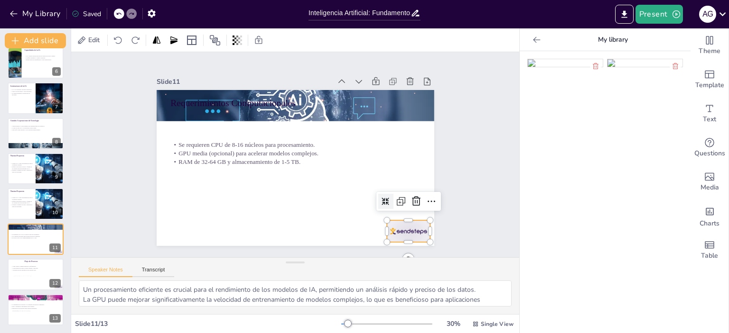
click at [286, 45] on div at bounding box center [262, 22] width 46 height 45
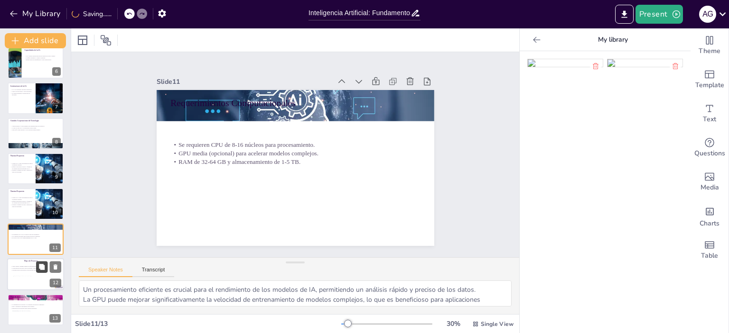
click at [43, 269] on icon at bounding box center [42, 267] width 6 height 6
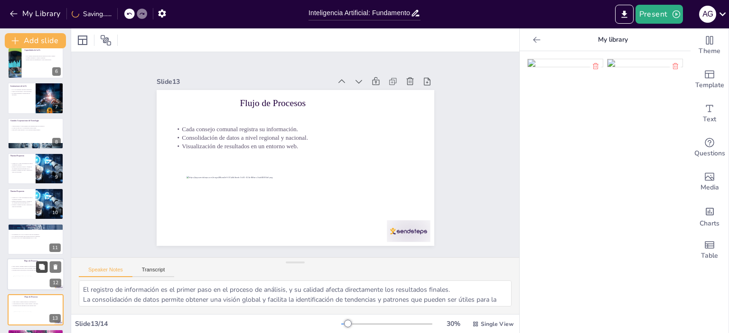
scroll to position [220, 0]
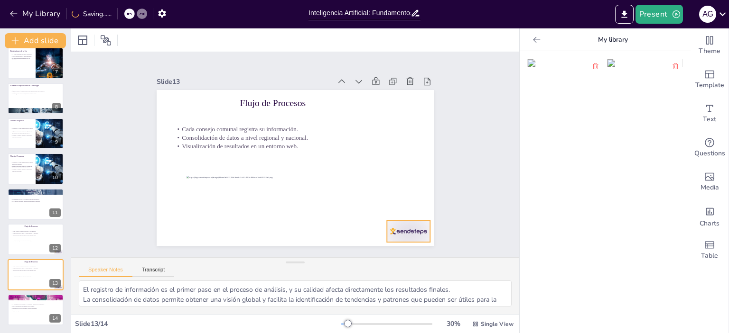
click at [351, 265] on div at bounding box center [327, 287] width 46 height 45
click at [31, 306] on p "Envío a instancias responsables para análisis." at bounding box center [35, 307] width 51 height 2
type textarea "La recopilación de información en espacios comunales es crucial para asegurar q…"
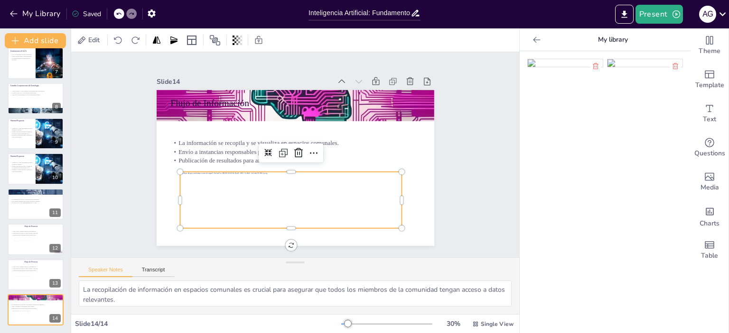
click at [295, 203] on div at bounding box center [264, 189] width 213 height 176
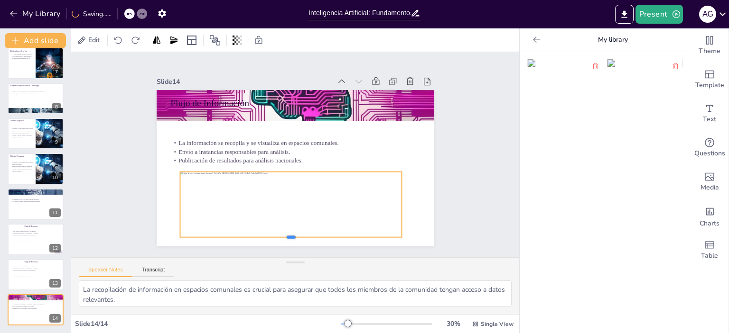
drag, startPoint x: 283, startPoint y: 225, endPoint x: 283, endPoint y: 234, distance: 9.0
click at [277, 234] on div at bounding box center [218, 194] width 118 height 196
click at [370, 143] on p "La información se recopila y se visualiza en espacios comunales." at bounding box center [299, 145] width 231 height 110
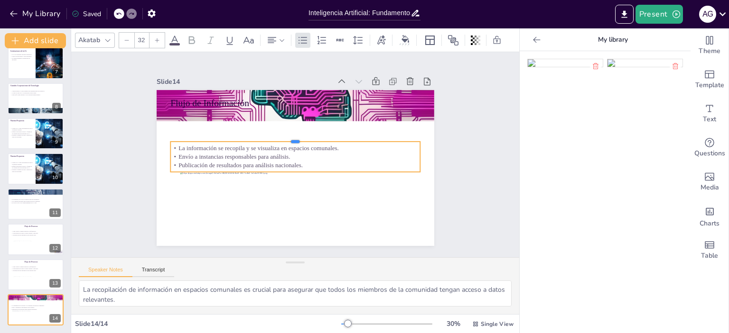
drag, startPoint x: 287, startPoint y: 127, endPoint x: 285, endPoint y: 137, distance: 10.1
click at [295, 137] on div at bounding box center [312, 156] width 34 height 249
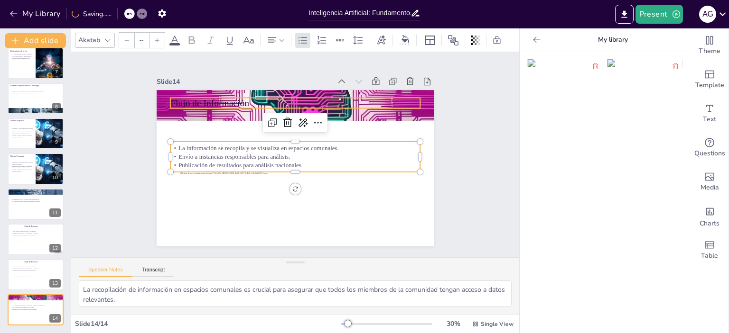
type input "48"
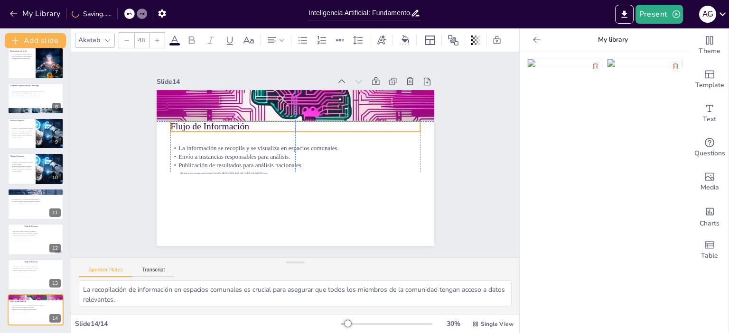
drag, startPoint x: 222, startPoint y: 101, endPoint x: 221, endPoint y: 127, distance: 25.2
click at [317, 127] on p "Flujo de Información" at bounding box center [323, 154] width 13 height 249
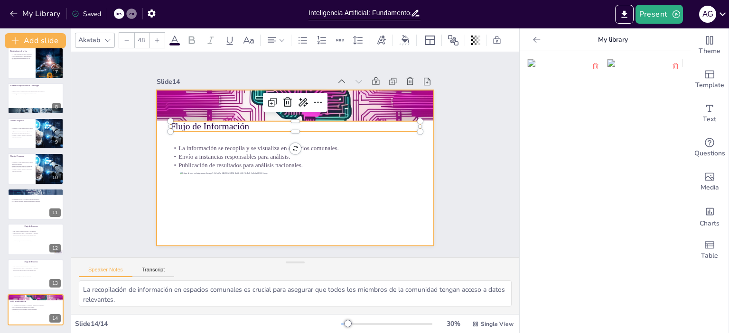
click at [155, 138] on div at bounding box center [287, 165] width 316 height 289
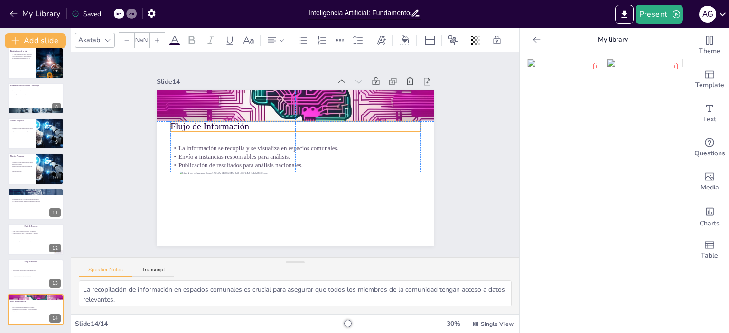
click at [212, 121] on p "Flujo de Información" at bounding box center [309, 130] width 222 height 136
type input "48"
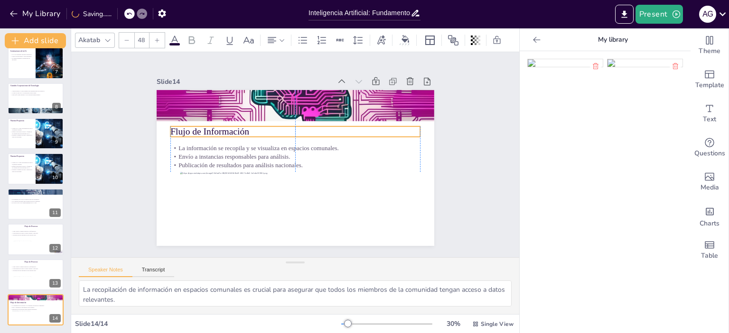
drag, startPoint x: 234, startPoint y: 125, endPoint x: 233, endPoint y: 130, distance: 5.3
click at [247, 130] on p "Flujo de Información" at bounding box center [315, 143] width 136 height 222
click at [40, 268] on icon at bounding box center [42, 268] width 6 height 6
type textarea "El registro de información es el primer paso en el proceso de análisis, y su ca…"
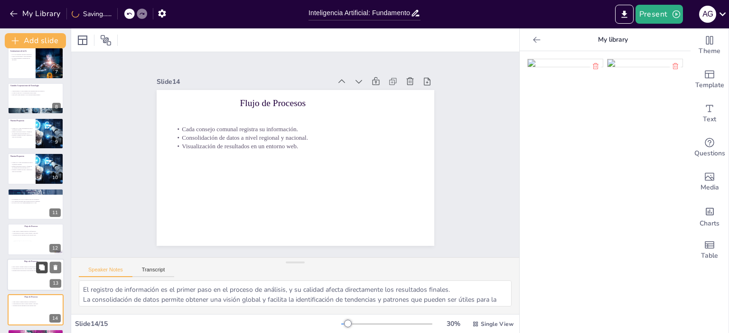
scroll to position [255, 0]
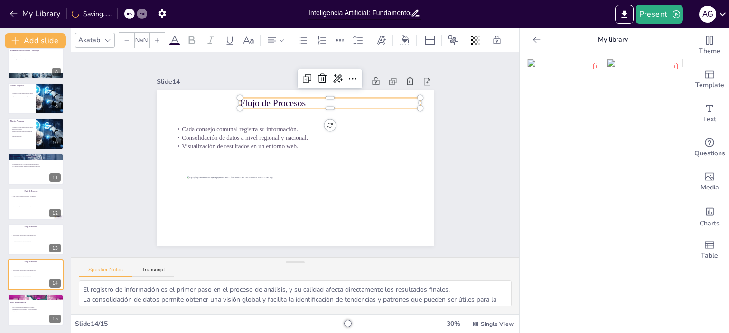
type input "48"
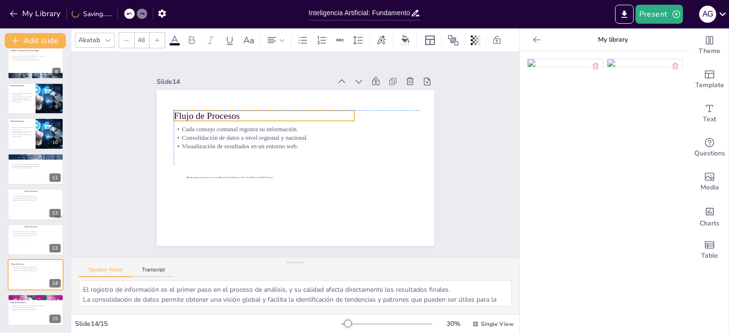
drag, startPoint x: 270, startPoint y: 102, endPoint x: 205, endPoint y: 114, distance: 66.5
click at [235, 114] on div "Flujo de Procesos Cada consejo comunal registra su información. Consolidación d…" at bounding box center [338, 106] width 206 height 185
click at [44, 236] on button at bounding box center [41, 232] width 11 height 11
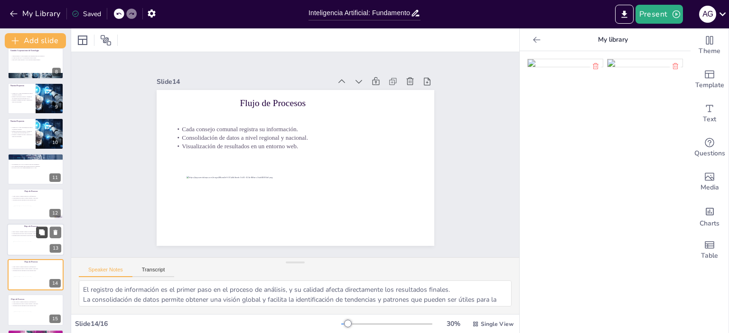
scroll to position [291, 0]
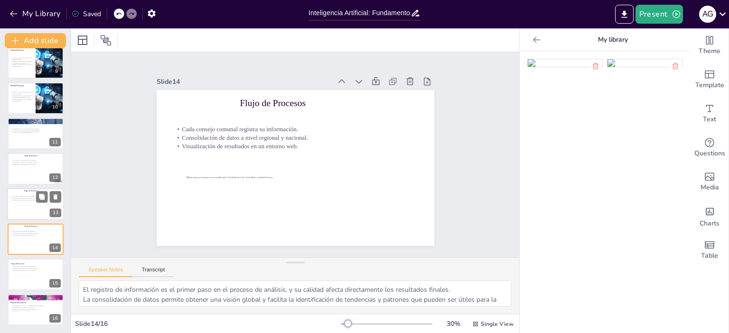
click at [45, 206] on div at bounding box center [36, 209] width 46 height 6
click at [38, 232] on button at bounding box center [41, 231] width 11 height 11
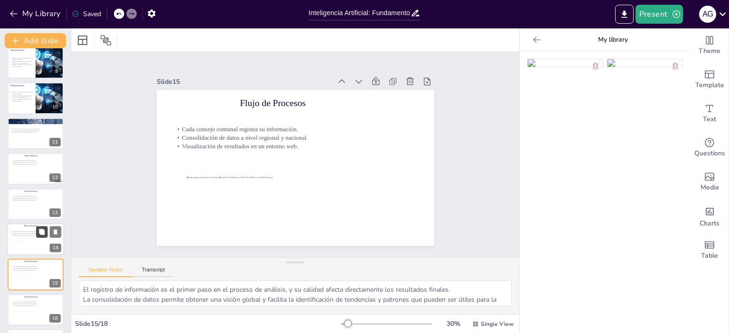
scroll to position [361, 0]
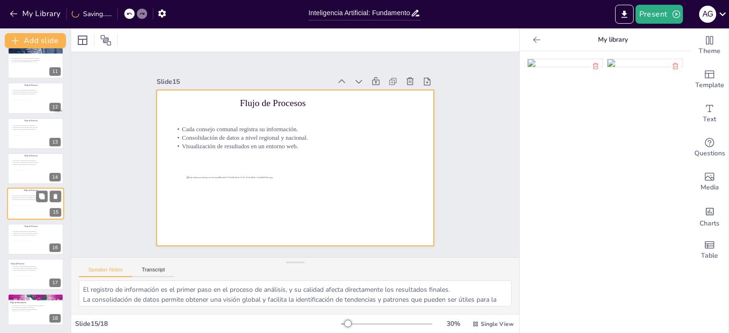
click at [38, 204] on div at bounding box center [35, 204] width 57 height 32
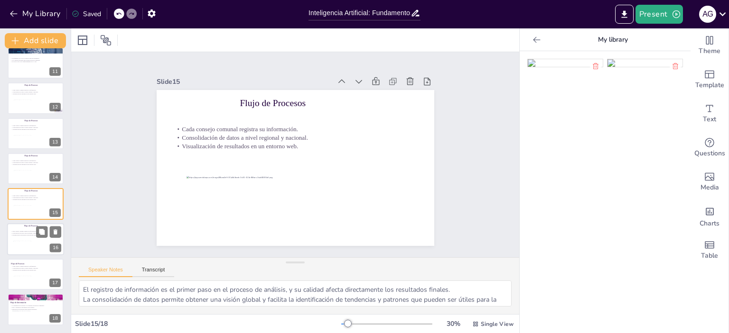
click at [27, 235] on p "Visualización de resultados en un entorno web." at bounding box center [35, 235] width 51 height 2
click at [28, 204] on div at bounding box center [35, 204] width 57 height 32
click at [423, 116] on icon at bounding box center [427, 120] width 9 height 9
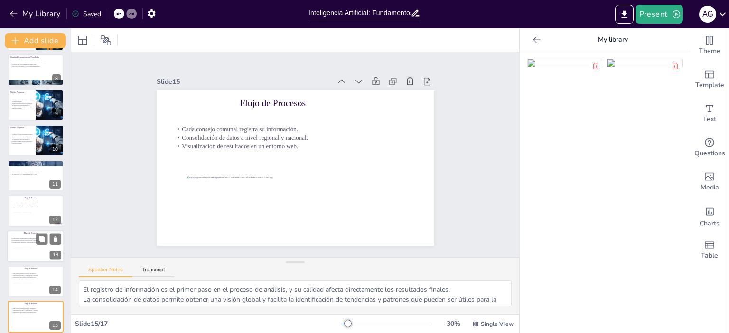
scroll to position [212, 0]
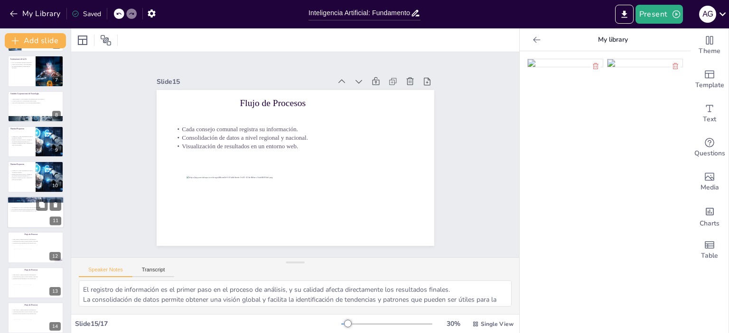
click at [38, 215] on div at bounding box center [35, 212] width 57 height 32
type textarea "Un procesamiento eficiente es crucial para el rendimiento de los modelos de IA,…"
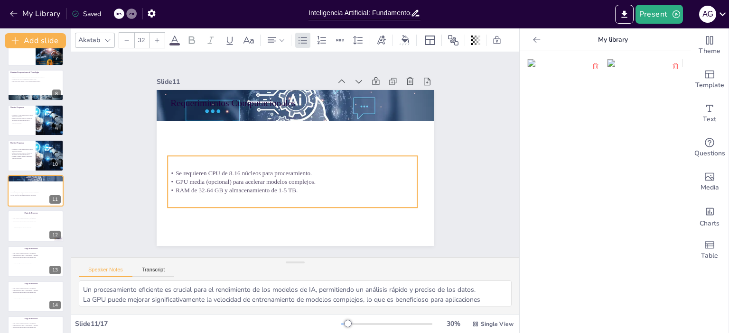
drag, startPoint x: 281, startPoint y: 173, endPoint x: 278, endPoint y: 202, distance: 28.6
click at [278, 202] on div "Se requieren CPU de 8-16 núcleos para procesamiento. GPU media (opcional) para …" at bounding box center [269, 163] width 149 height 249
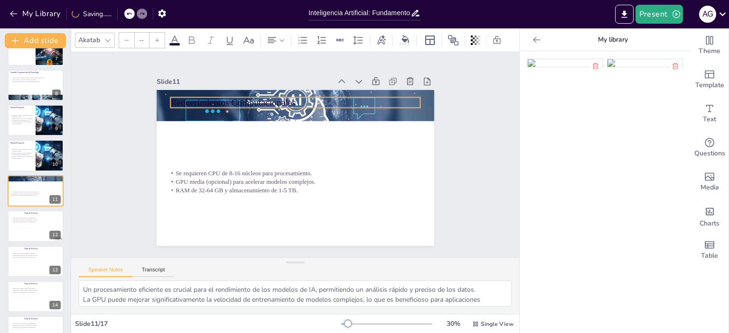
type input "48"
click at [258, 101] on p "Requerimientos Computacionales" at bounding box center [336, 124] width 157 height 210
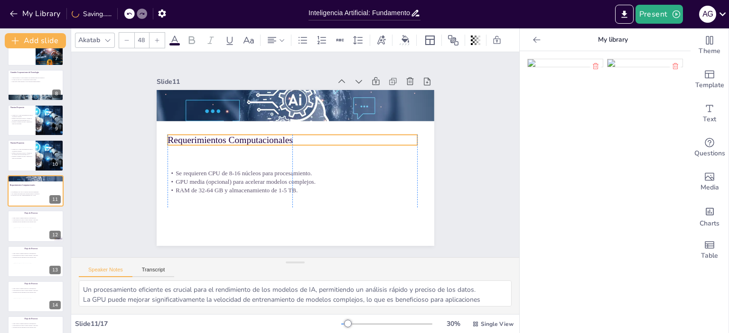
drag, startPoint x: 224, startPoint y: 101, endPoint x: 221, endPoint y: 139, distance: 37.6
click at [274, 139] on p "Requerimientos Computacionales" at bounding box center [280, 157] width 13 height 249
click at [27, 154] on p "Definir estructuras de datos y formar en la construcción de un modelo de IA." at bounding box center [21, 153] width 23 height 3
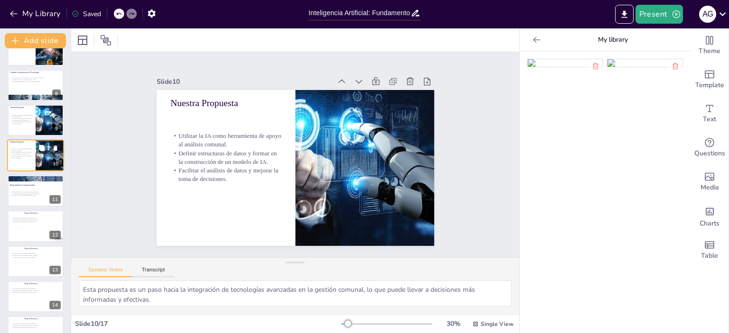
scroll to position [198, 0]
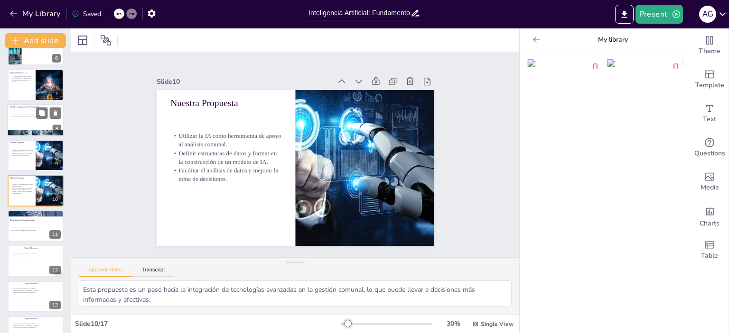
click at [33, 118] on div "Amazon utiliza IA para optimizar recomendaciones de productos. Google es líder …" at bounding box center [35, 115] width 51 height 12
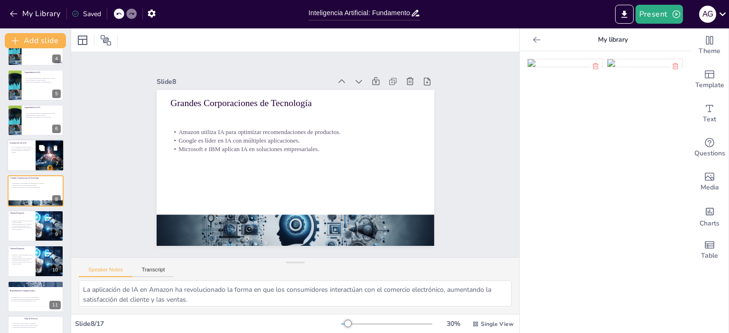
click at [28, 151] on p "No puede adaptarse a situaciones no previstas." at bounding box center [21, 151] width 23 height 3
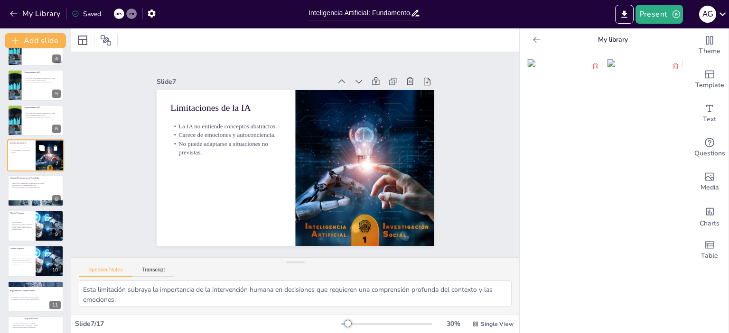
scroll to position [92, 0]
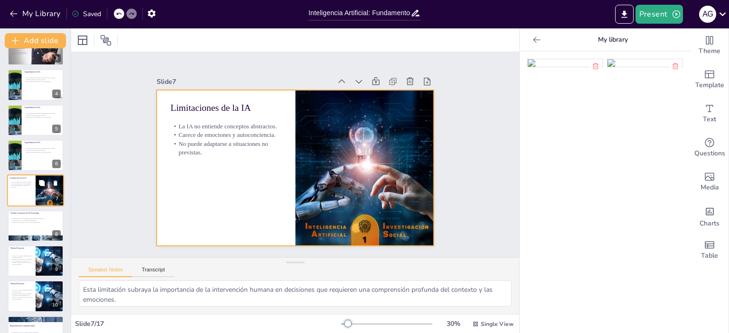
click at [27, 192] on div at bounding box center [35, 191] width 57 height 32
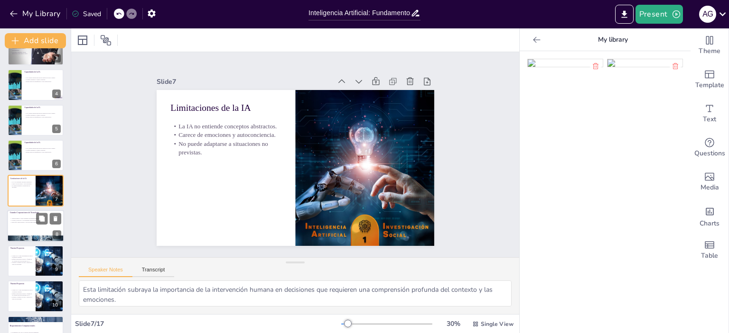
click at [32, 220] on p "Google es líder en IA con múltiples aplicaciones." at bounding box center [35, 221] width 51 height 2
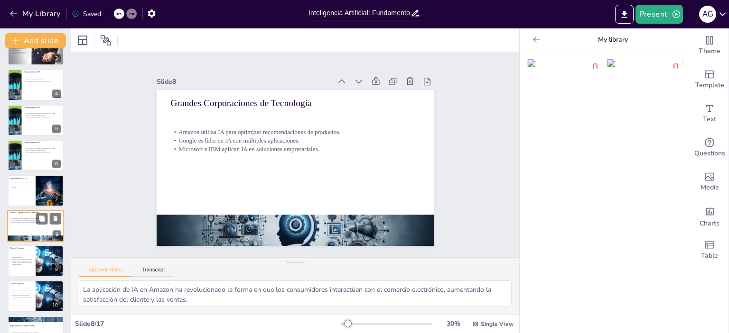
scroll to position [128, 0]
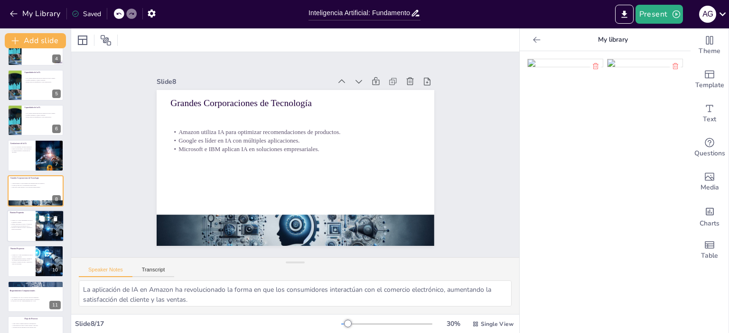
click at [27, 221] on p "Utilizar la IA como herramienta de apoyo al análisis comunal." at bounding box center [21, 221] width 23 height 3
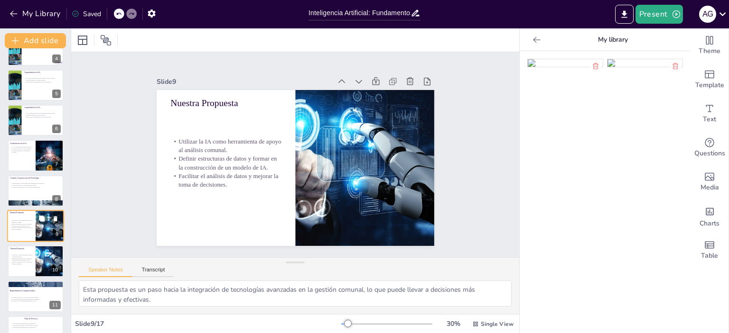
scroll to position [163, 0]
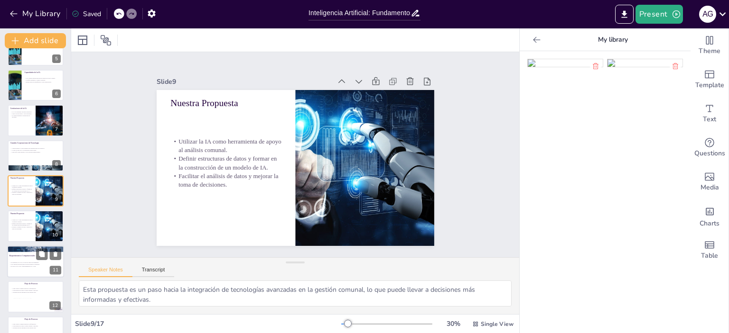
click at [26, 260] on div "Se requieren CPU de 8-16 núcleos para procesamiento. GPU media (opcional) para …" at bounding box center [34, 264] width 51 height 10
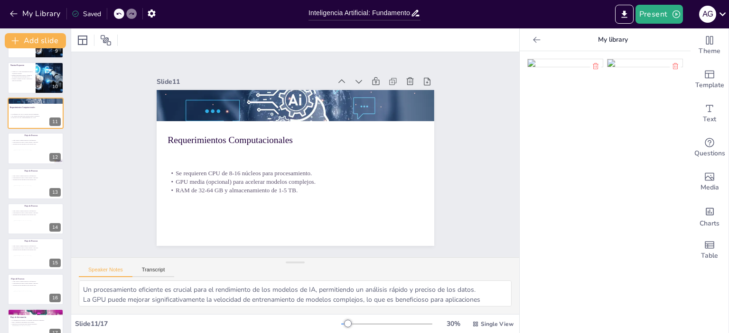
scroll to position [315, 0]
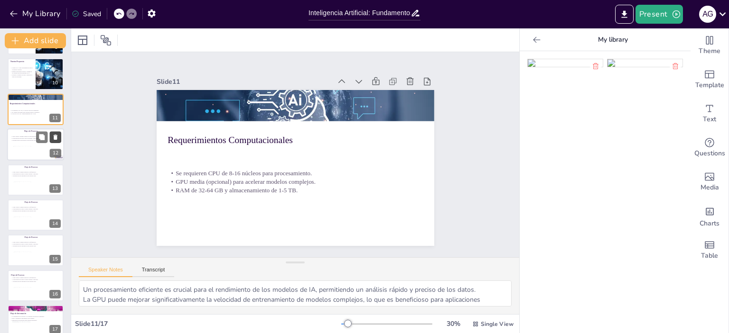
click at [56, 138] on icon at bounding box center [56, 137] width 4 height 5
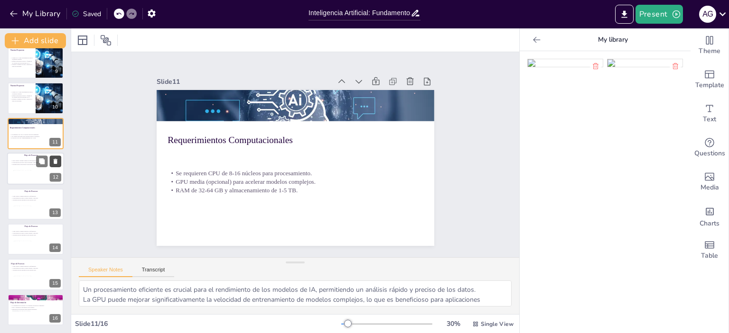
click at [57, 159] on icon at bounding box center [55, 161] width 7 height 7
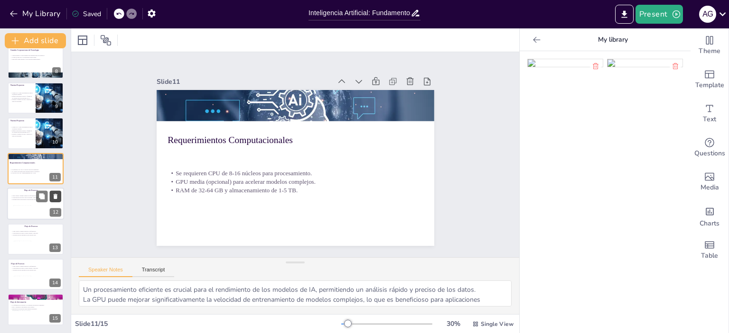
scroll to position [255, 0]
click at [59, 196] on button at bounding box center [55, 197] width 11 height 11
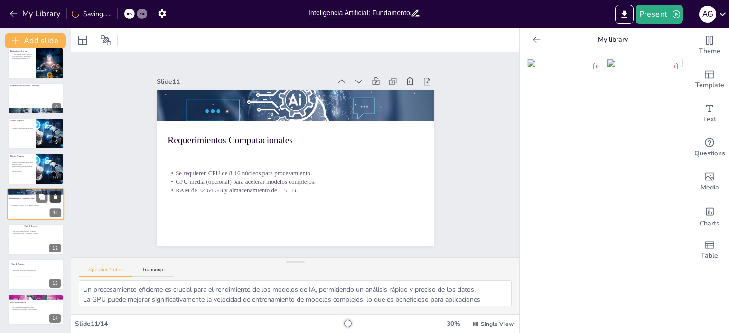
click at [57, 232] on icon at bounding box center [55, 232] width 4 height 5
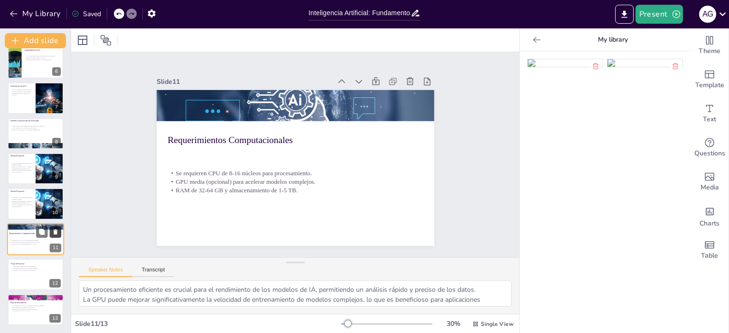
scroll to position [185, 0]
click at [26, 273] on div "Cada consejo comunal registra su información. Consolidación de datos a nivel re…" at bounding box center [35, 268] width 51 height 11
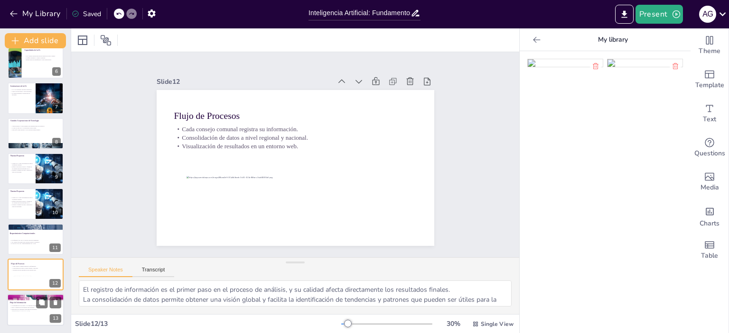
click at [27, 302] on p "Flujo de Información" at bounding box center [35, 302] width 51 height 3
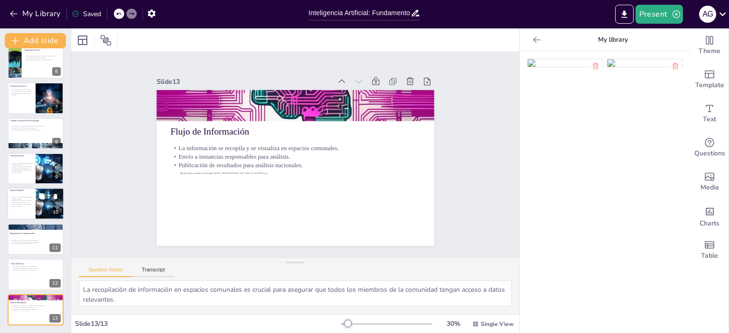
click at [21, 214] on div at bounding box center [35, 204] width 57 height 32
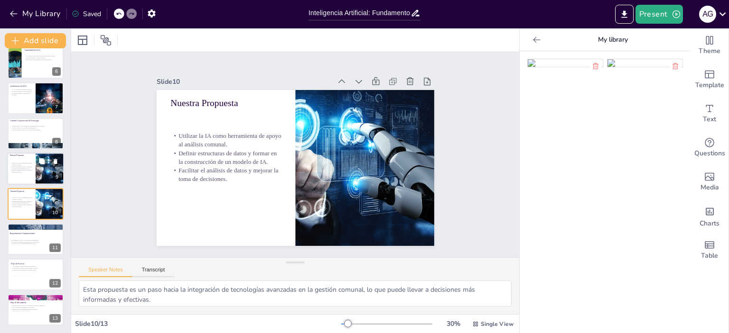
click at [26, 178] on div at bounding box center [35, 169] width 57 height 32
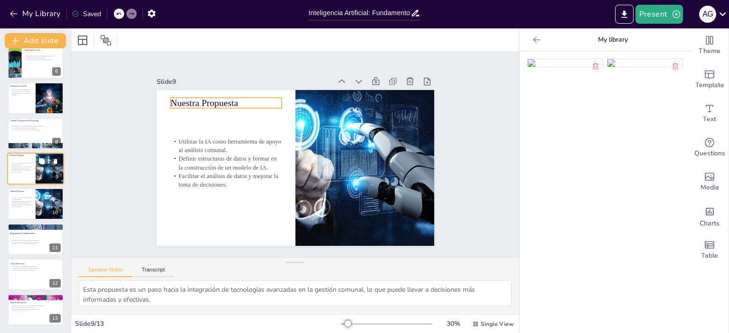
scroll to position [163, 0]
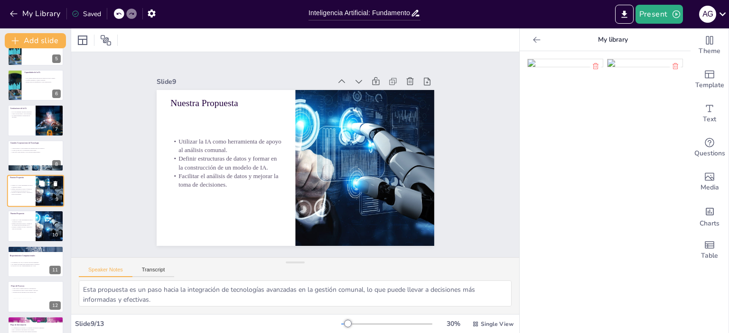
click at [56, 185] on icon at bounding box center [56, 183] width 4 height 5
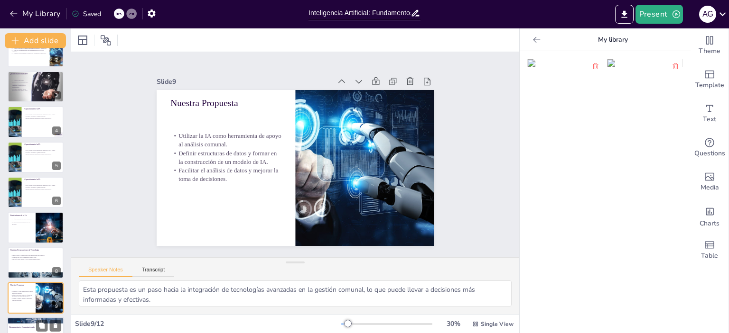
scroll to position [0, 0]
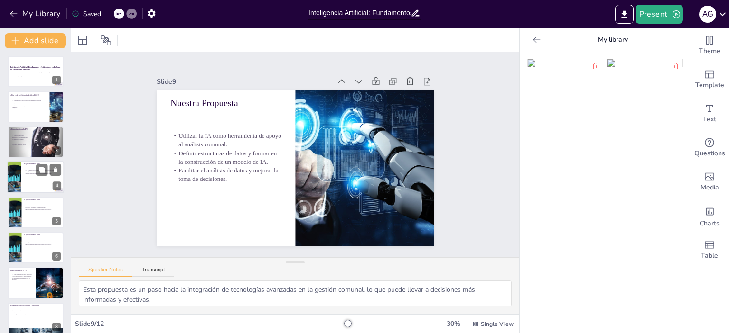
click at [39, 184] on div at bounding box center [35, 177] width 57 height 32
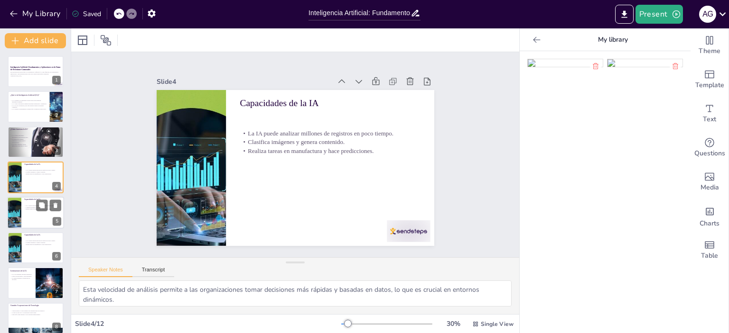
click at [36, 217] on div at bounding box center [35, 213] width 57 height 32
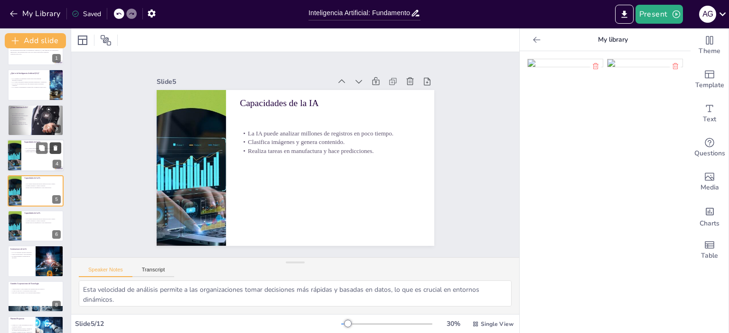
click at [56, 151] on icon at bounding box center [55, 148] width 7 height 7
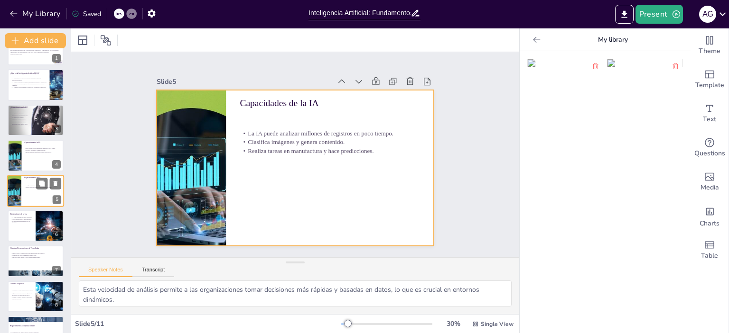
click at [37, 197] on div at bounding box center [35, 191] width 57 height 32
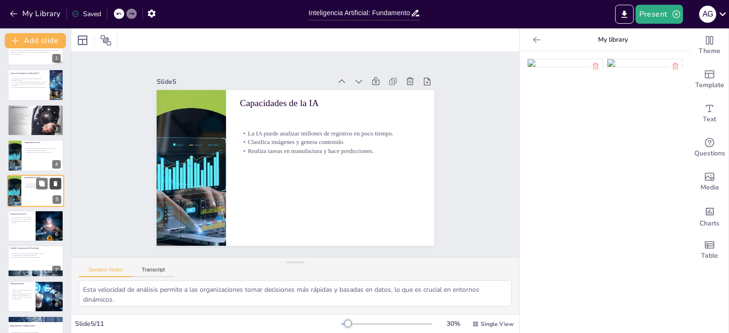
click at [53, 183] on icon at bounding box center [55, 183] width 7 height 7
type textarea "Esta limitación subraya la importancia de la intervención humana en decisiones …"
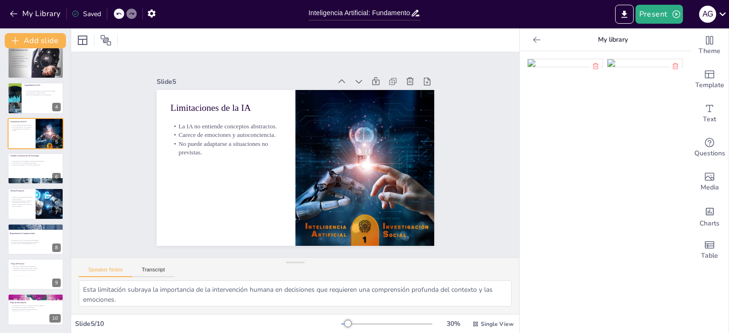
scroll to position [0, 0]
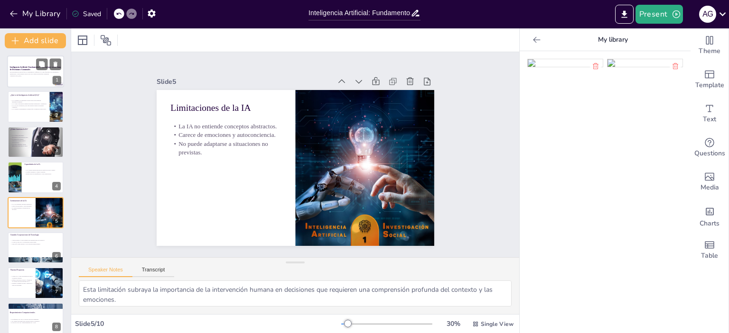
click at [36, 79] on div at bounding box center [35, 71] width 57 height 32
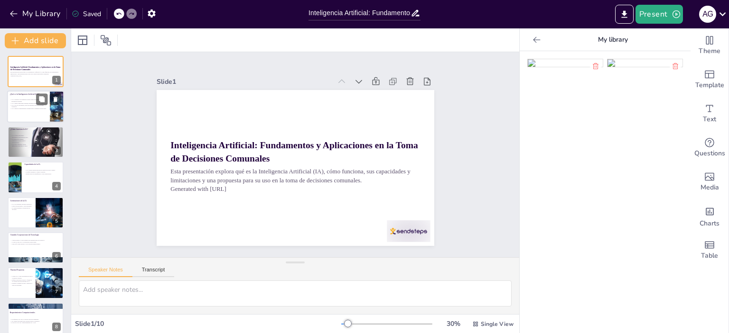
click at [38, 111] on div "La IA permite a las máquinas realizar tareas que requieren inteligencia humana.…" at bounding box center [28, 104] width 37 height 15
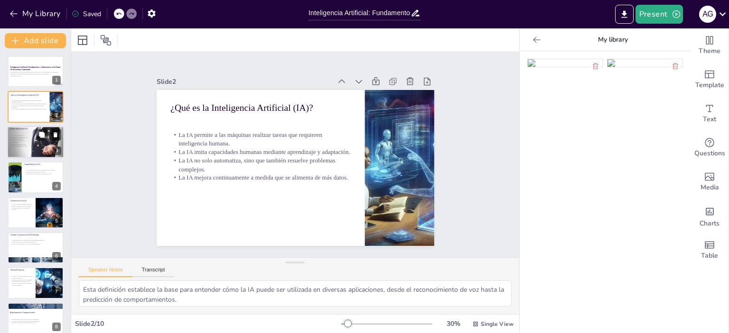
click at [20, 144] on p "El modelo entrenado realiza inferencias sobre nuevos datos." at bounding box center [19, 145] width 18 height 3
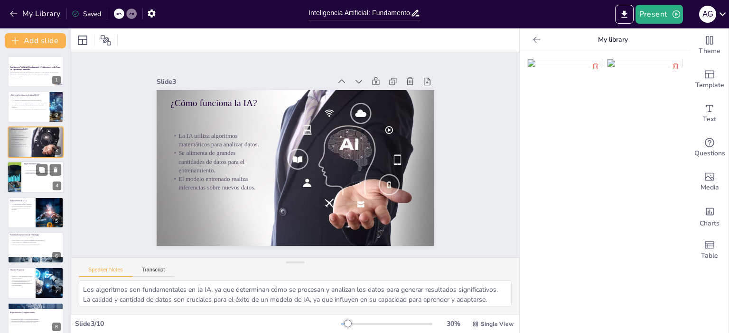
click at [38, 183] on div at bounding box center [35, 177] width 57 height 32
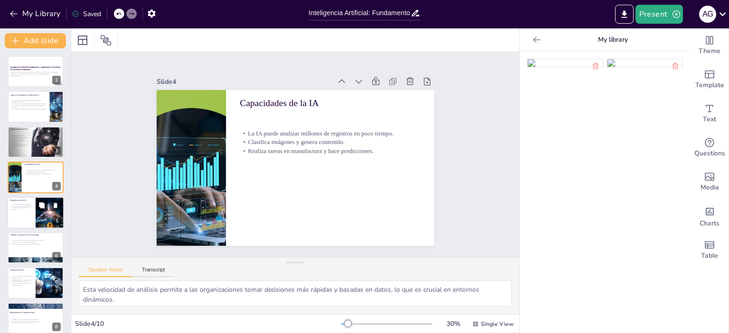
click at [24, 221] on div at bounding box center [35, 213] width 57 height 32
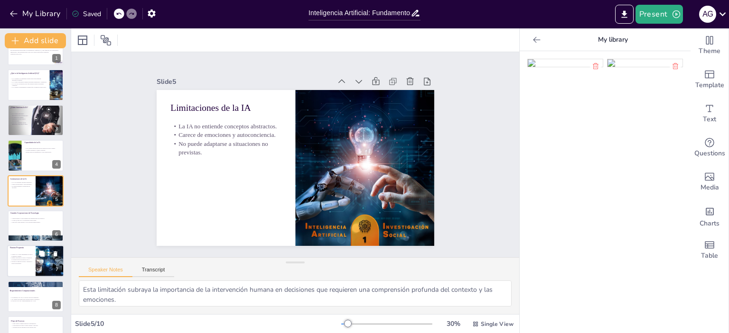
click at [27, 265] on div "Utilizar la IA como herramienta de apoyo al análisis comunal. Definir estructur…" at bounding box center [21, 260] width 23 height 16
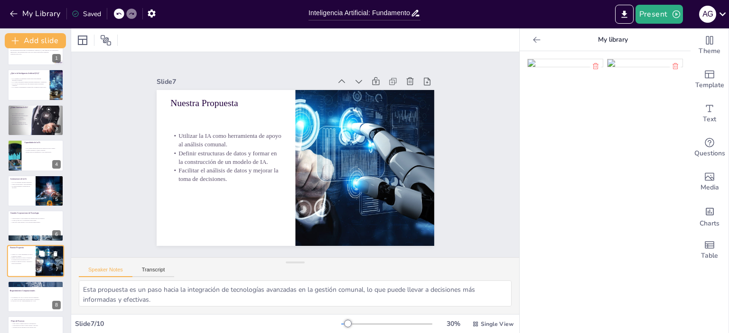
scroll to position [79, 0]
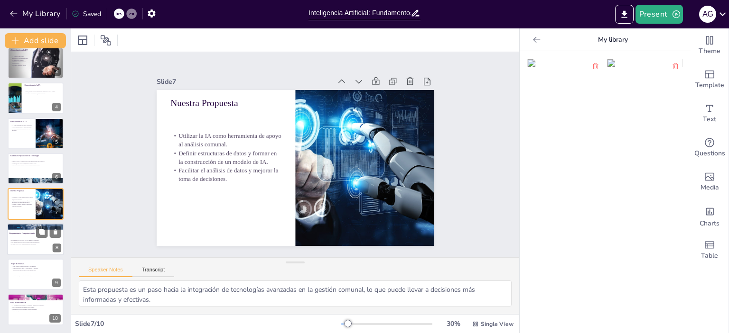
click at [31, 241] on p "GPU media (opcional) para acelerar modelos complejos." at bounding box center [34, 242] width 51 height 2
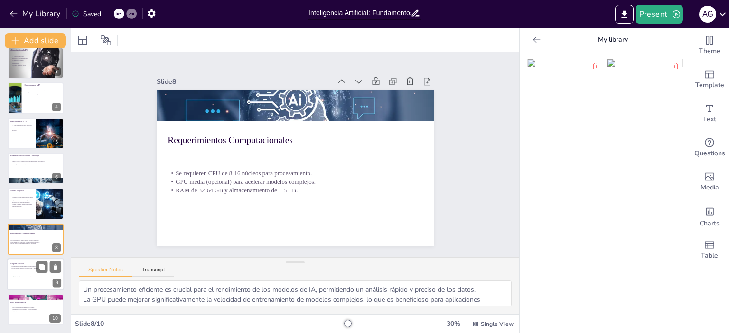
click at [24, 269] on p "Visualización de resultados en un entorno web." at bounding box center [35, 270] width 51 height 2
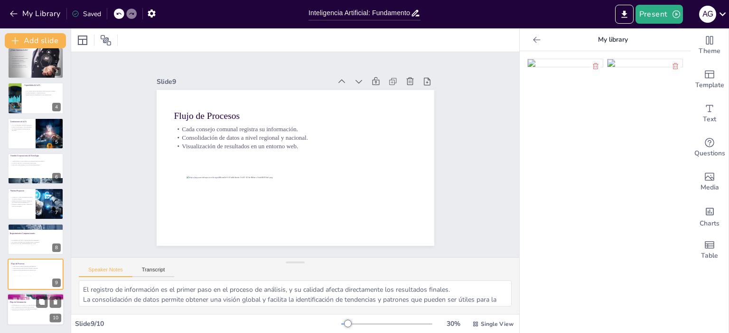
click at [28, 305] on p "La información se recopila y se visualiza en espacios comunales." at bounding box center [35, 306] width 51 height 2
type textarea "La recopilación de información en espacios comunales es crucial para asegurar q…"
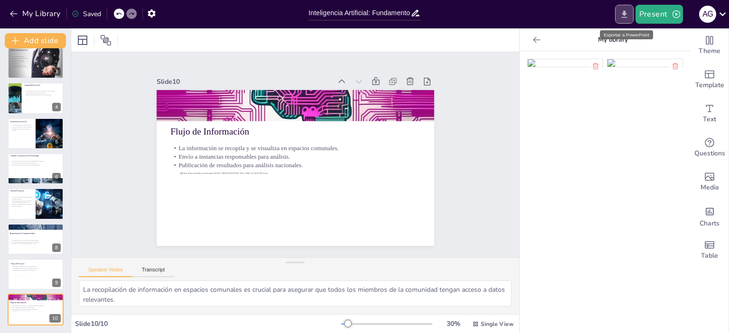
click at [625, 14] on icon "Export to PowerPoint" at bounding box center [624, 13] width 6 height 7
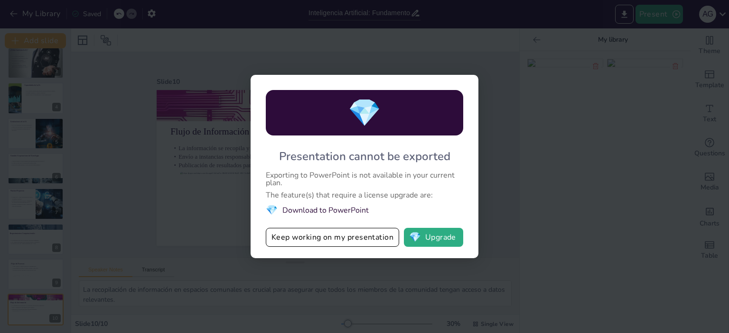
click at [107, 116] on div "💎 Presentation cannot be exported Exporting to PowerPoint is not available in y…" at bounding box center [364, 166] width 729 height 333
click at [323, 239] on button "Keep working on my presentation" at bounding box center [332, 237] width 133 height 19
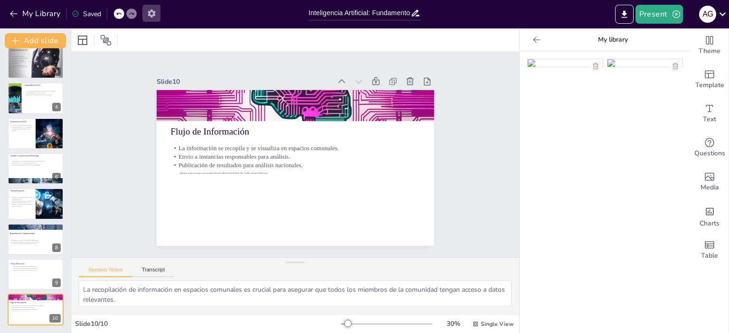
click at [155, 14] on icon "button" at bounding box center [152, 13] width 8 height 8
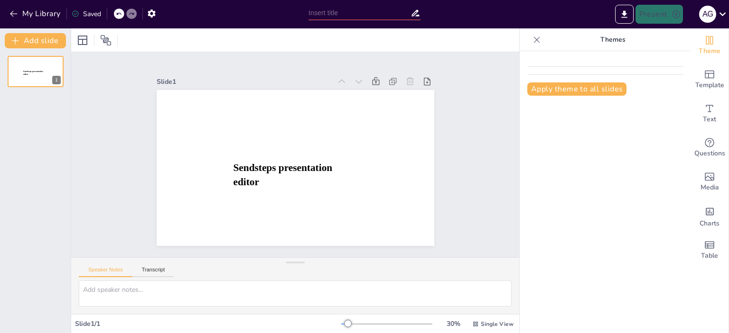
type input "Inteligencia Artificial: Fundamentos y Aplicaciones en la Toma de Decisiones Co…"
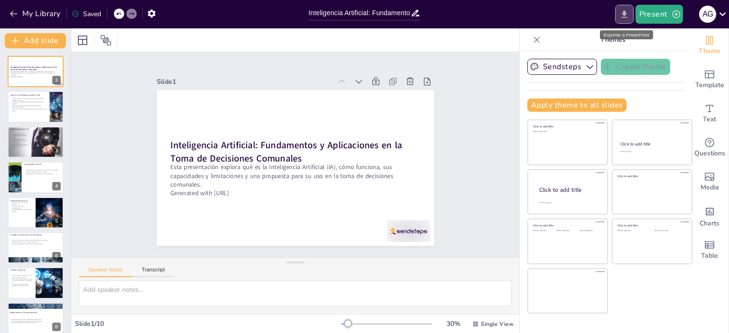
click at [625, 16] on icon "Export to PowerPoint" at bounding box center [624, 14] width 10 height 10
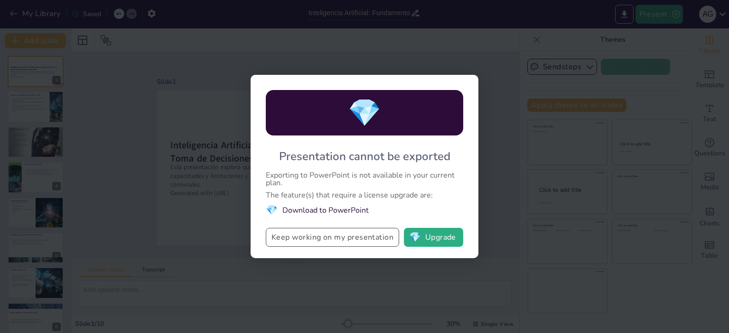
click at [346, 237] on button "Keep working on my presentation" at bounding box center [332, 237] width 133 height 19
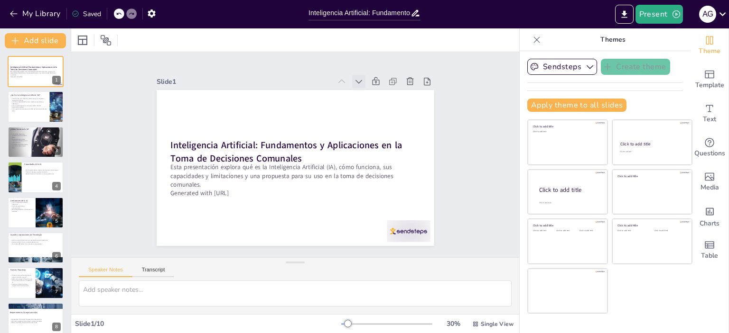
click at [354, 77] on icon at bounding box center [358, 81] width 9 height 9
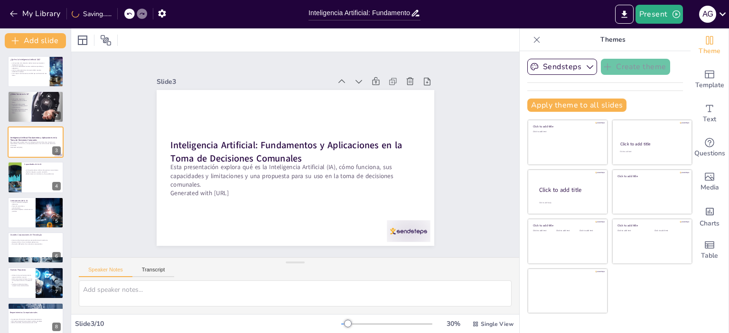
click at [354, 77] on icon at bounding box center [358, 81] width 9 height 9
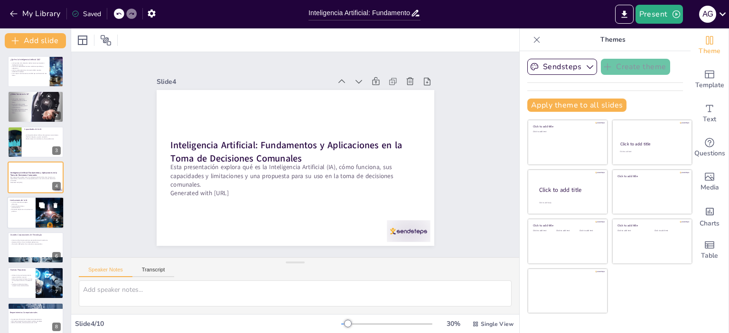
click at [23, 209] on p "No puede adaptarse a situaciones no previstas." at bounding box center [21, 210] width 23 height 3
type textarea "Esta limitación subraya la importancia de la intervención humana en decisiones …"
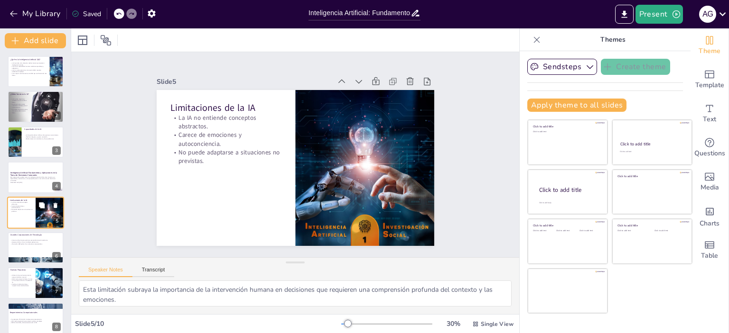
scroll to position [22, 0]
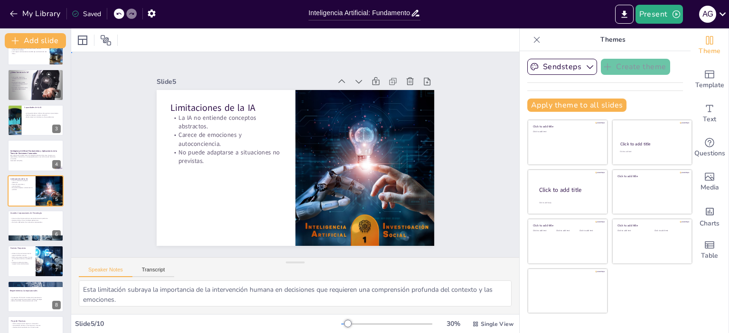
click at [469, 103] on div "Slide 1 ¿Qué es la Inteligencia Artificial (IA)? La IA permite a las máquinas r…" at bounding box center [295, 154] width 448 height 205
click at [623, 14] on icon "Export to PowerPoint" at bounding box center [624, 13] width 6 height 7
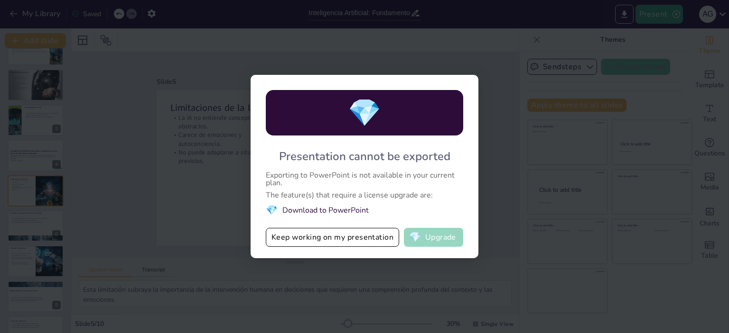
click at [442, 238] on button "💎 Upgrade" at bounding box center [433, 237] width 59 height 19
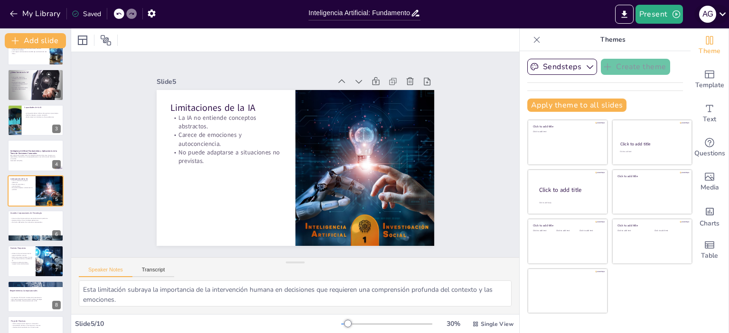
click at [707, 15] on div "A G" at bounding box center [707, 14] width 17 height 17
